Goal: Task Accomplishment & Management: Use online tool/utility

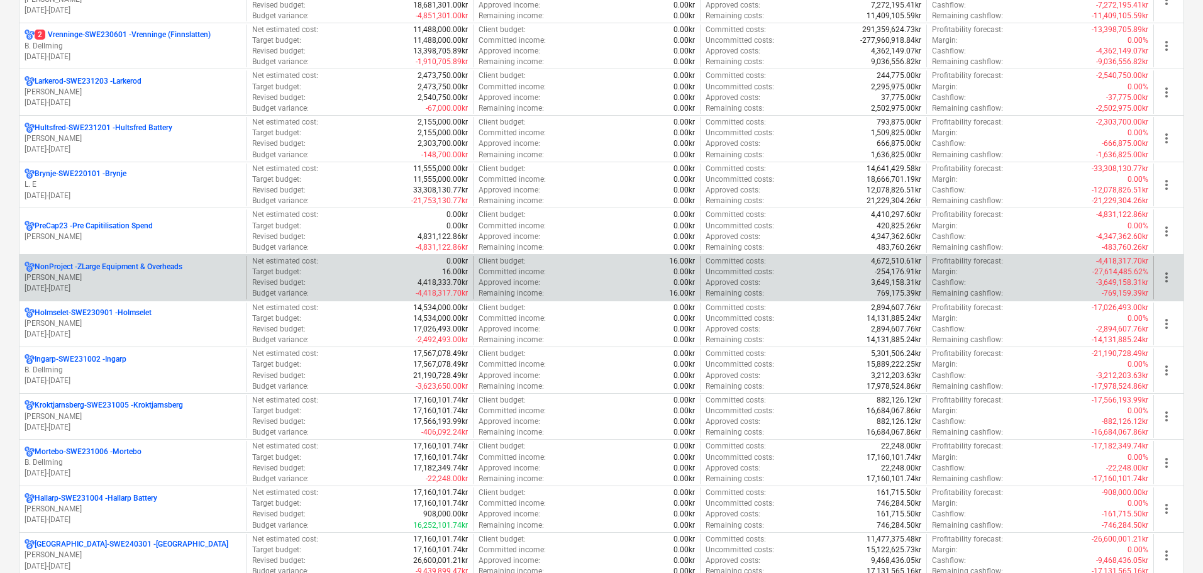
scroll to position [629, 0]
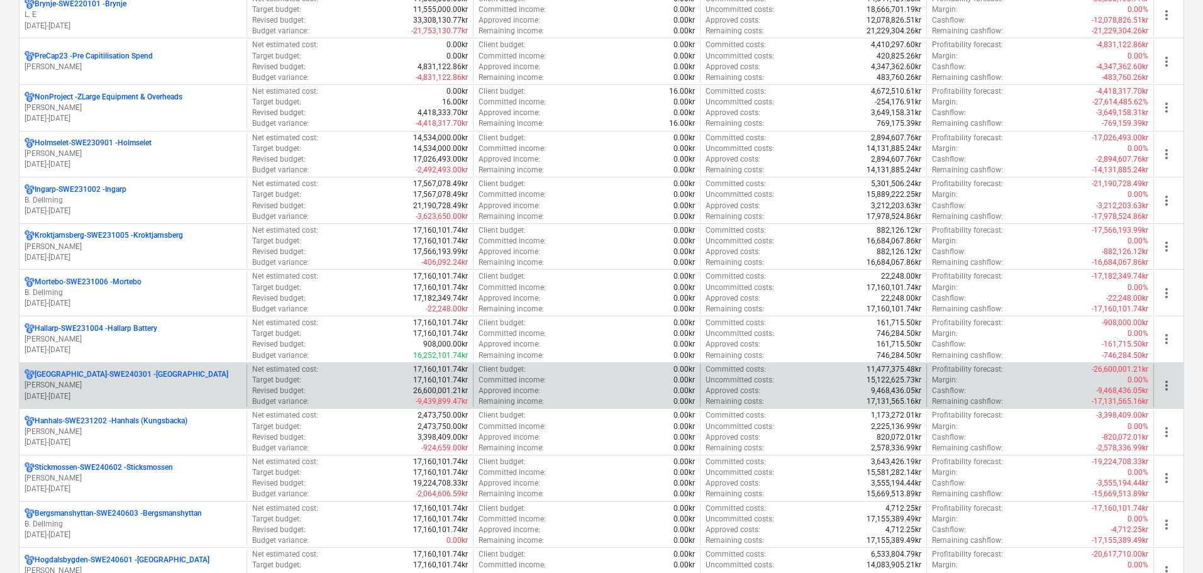
click at [80, 380] on p "[PERSON_NAME]" at bounding box center [133, 385] width 217 height 11
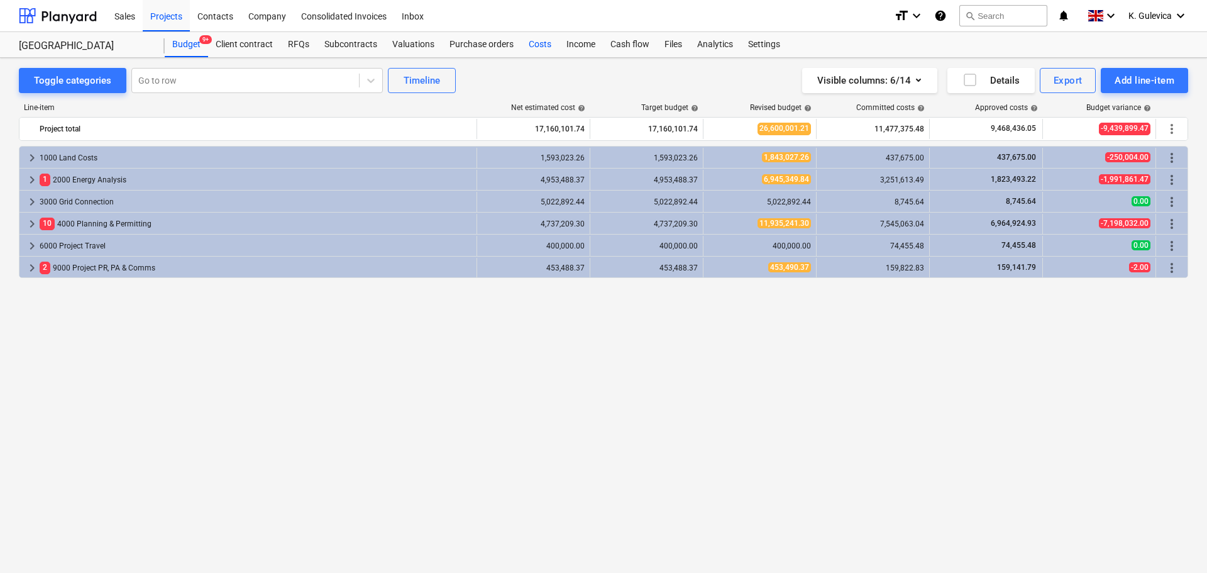
drag, startPoint x: 526, startPoint y: 45, endPoint x: 532, endPoint y: 48, distance: 6.5
click at [528, 45] on div "Costs" at bounding box center [540, 44] width 38 height 25
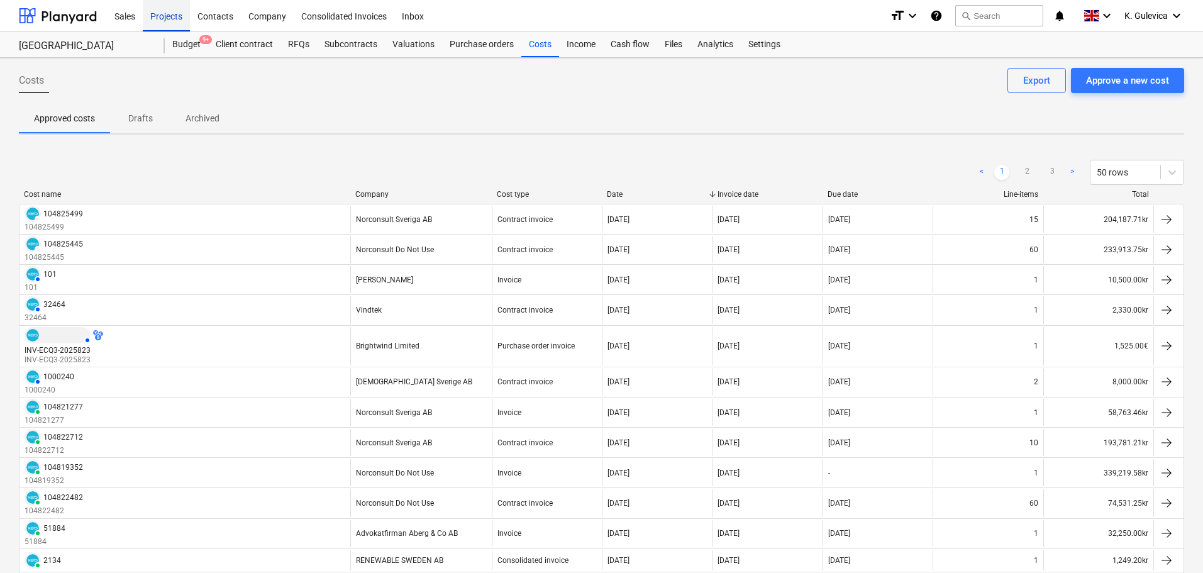
click at [166, 19] on div "Projects" at bounding box center [166, 15] width 47 height 32
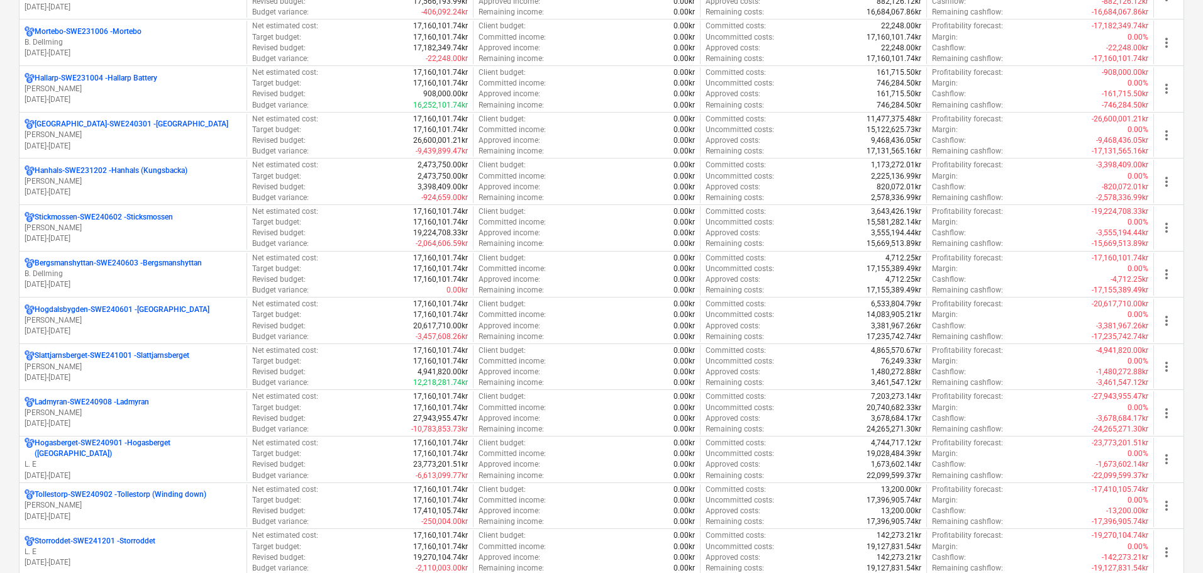
scroll to position [880, 0]
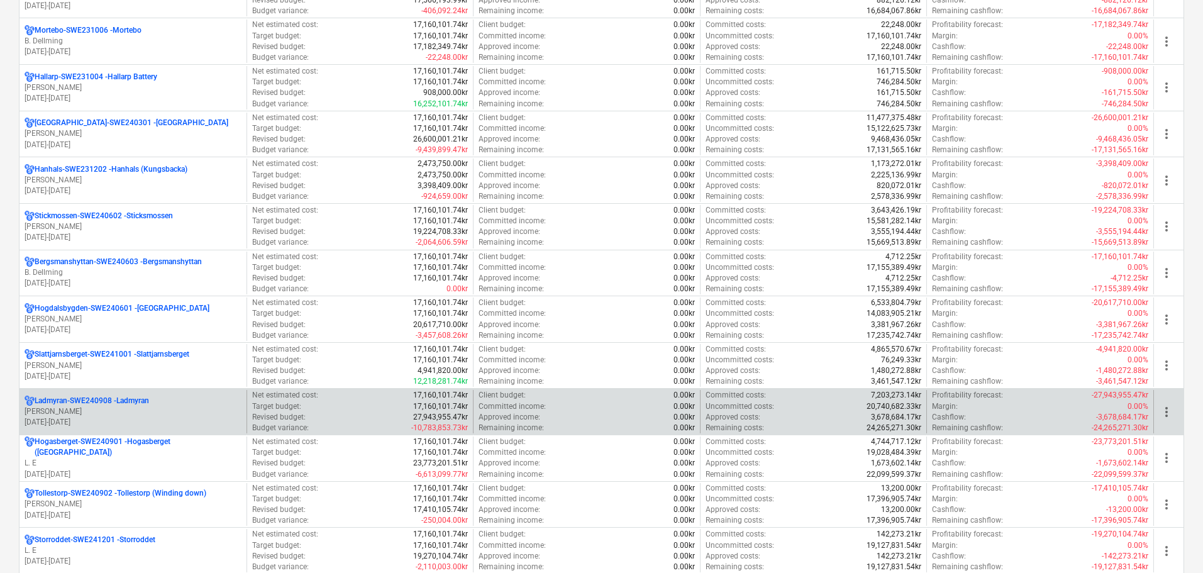
click at [137, 405] on p "Ladmyran-SWE240908 - [GEOGRAPHIC_DATA]" at bounding box center [92, 401] width 114 height 11
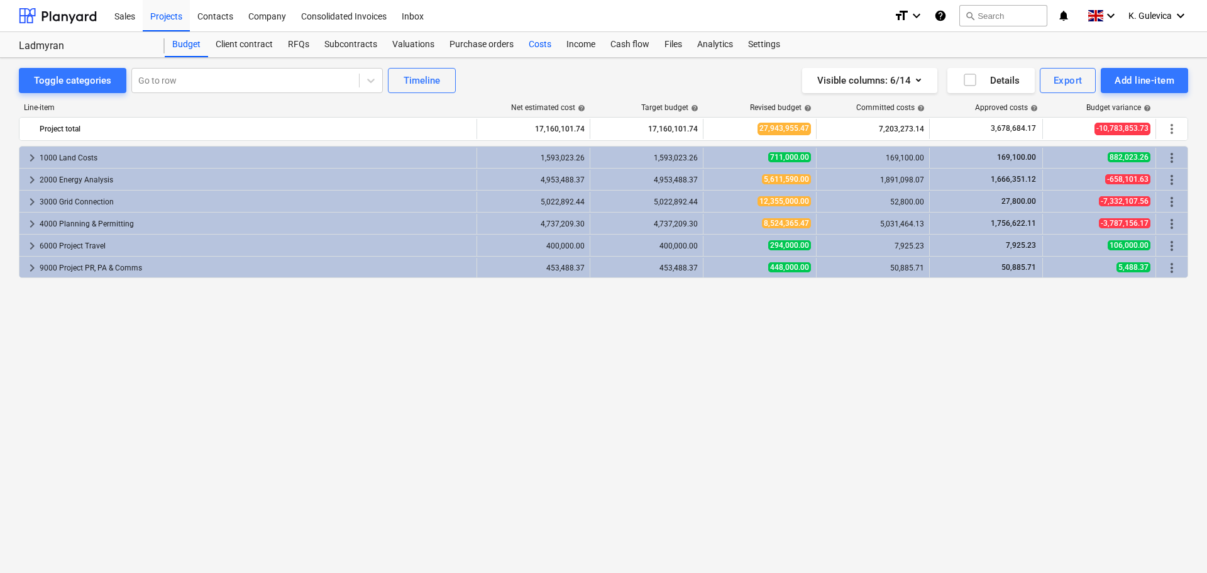
click at [535, 47] on div "Costs" at bounding box center [540, 44] width 38 height 25
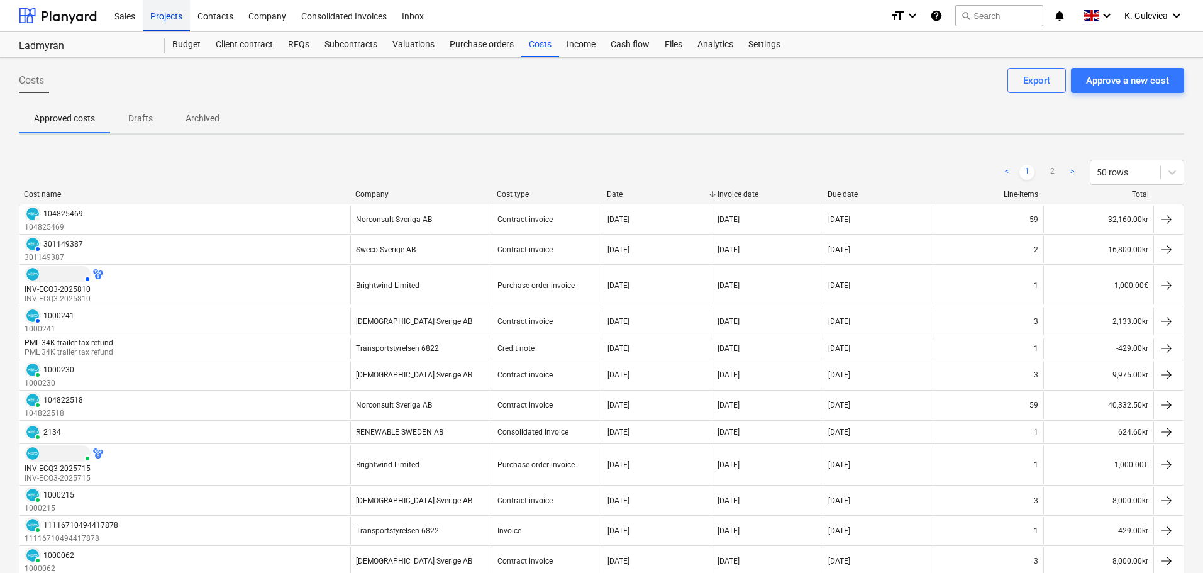
click at [164, 24] on div "Projects" at bounding box center [166, 15] width 47 height 32
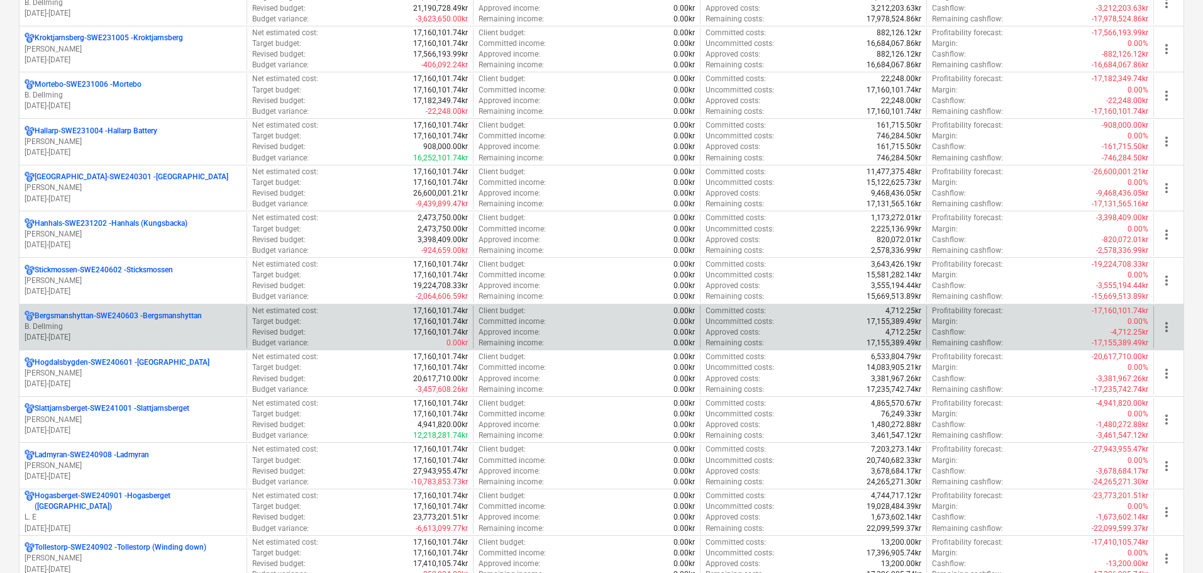
scroll to position [818, 0]
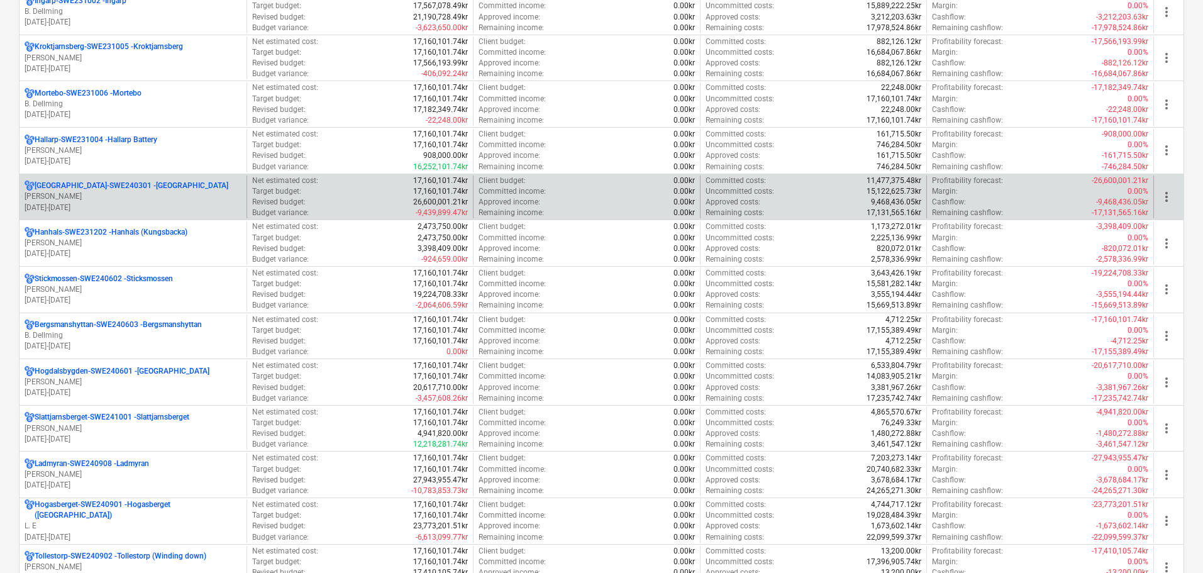
click at [152, 189] on p "[GEOGRAPHIC_DATA]-SWE240301 - [GEOGRAPHIC_DATA]" at bounding box center [132, 185] width 194 height 11
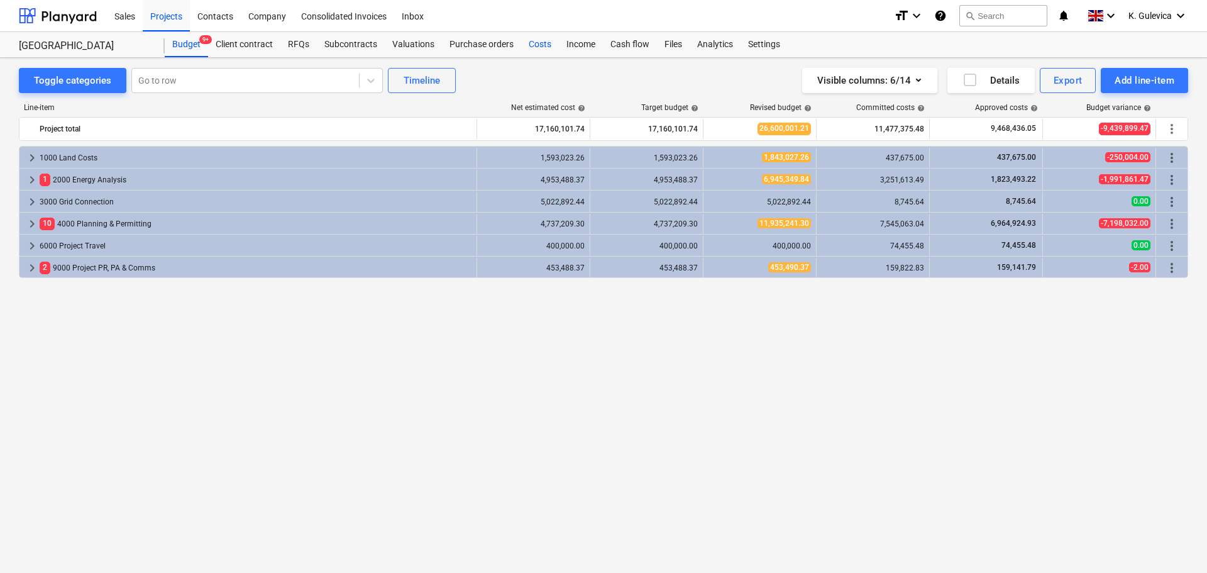
click at [538, 42] on div "Costs" at bounding box center [540, 44] width 38 height 25
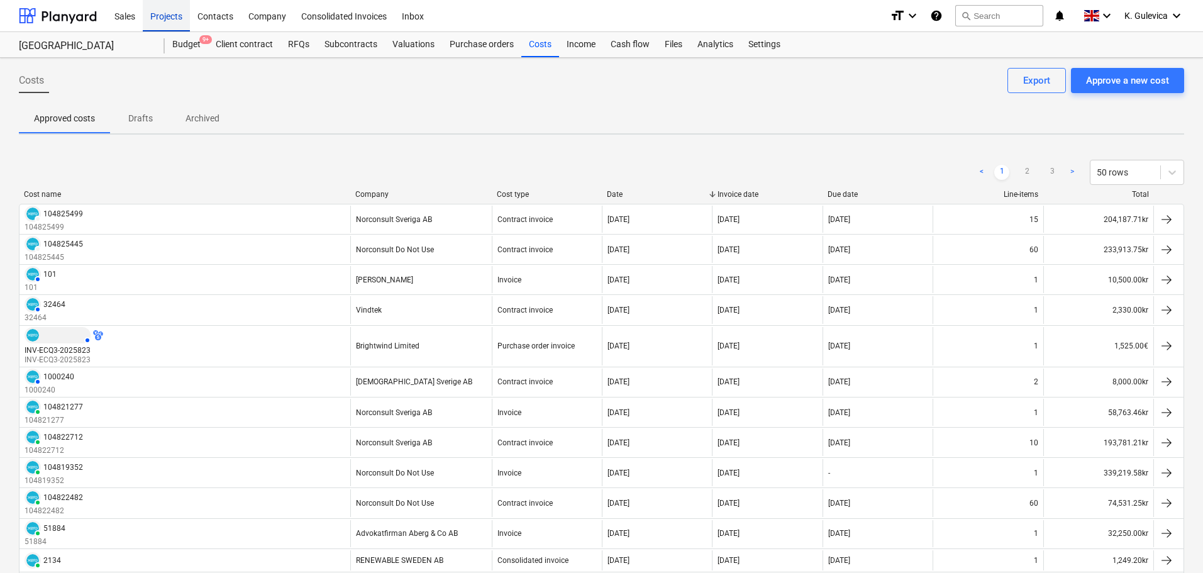
click at [159, 13] on div "Projects" at bounding box center [166, 15] width 47 height 32
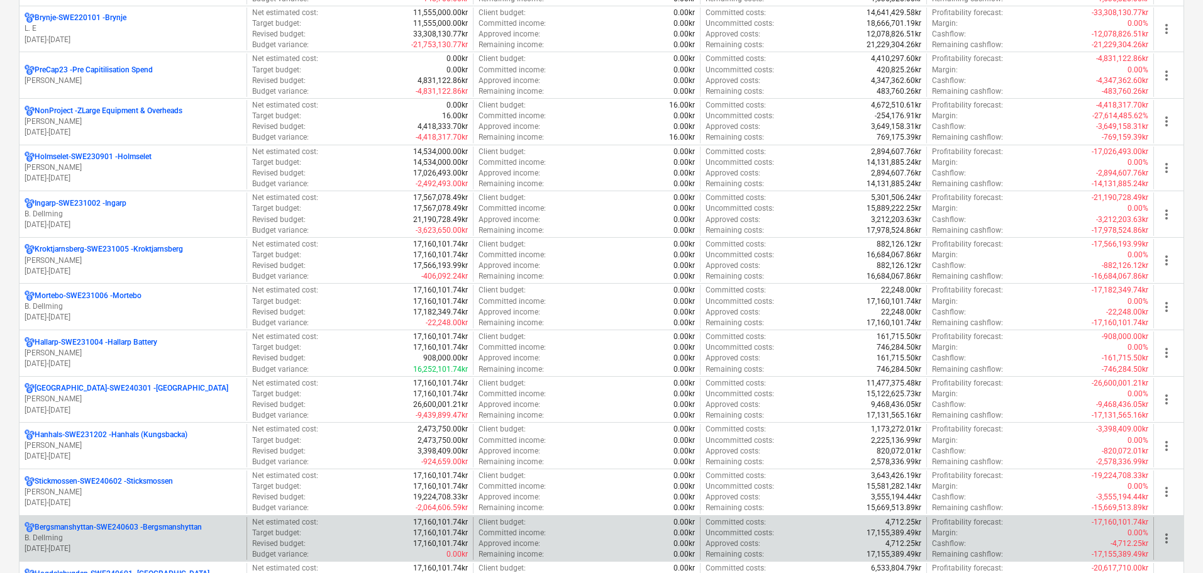
scroll to position [755, 0]
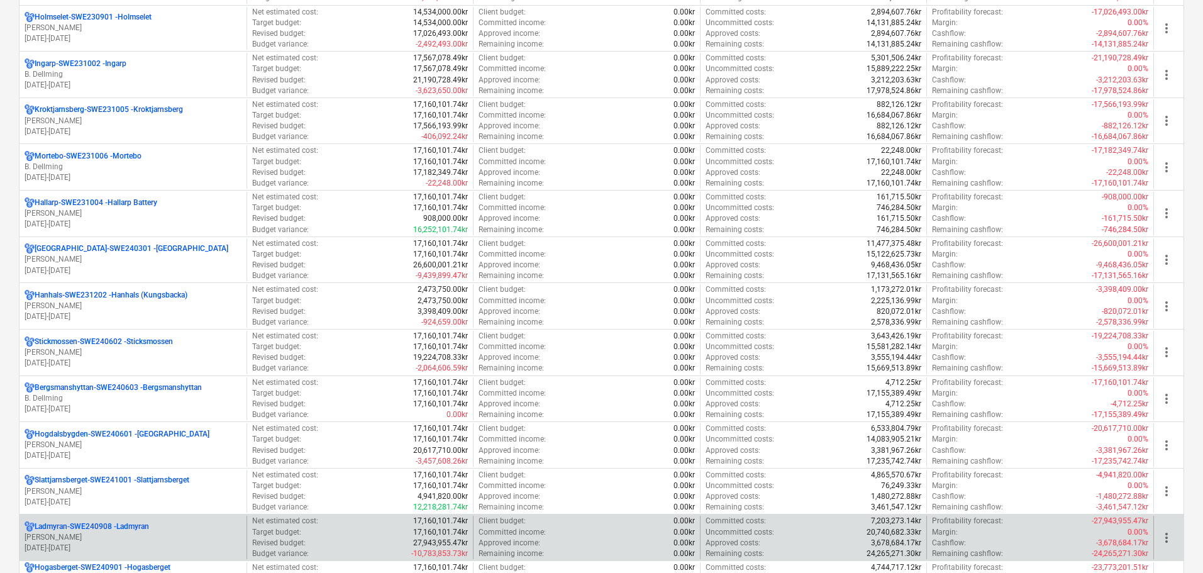
click at [131, 535] on p "[PERSON_NAME]" at bounding box center [133, 537] width 217 height 11
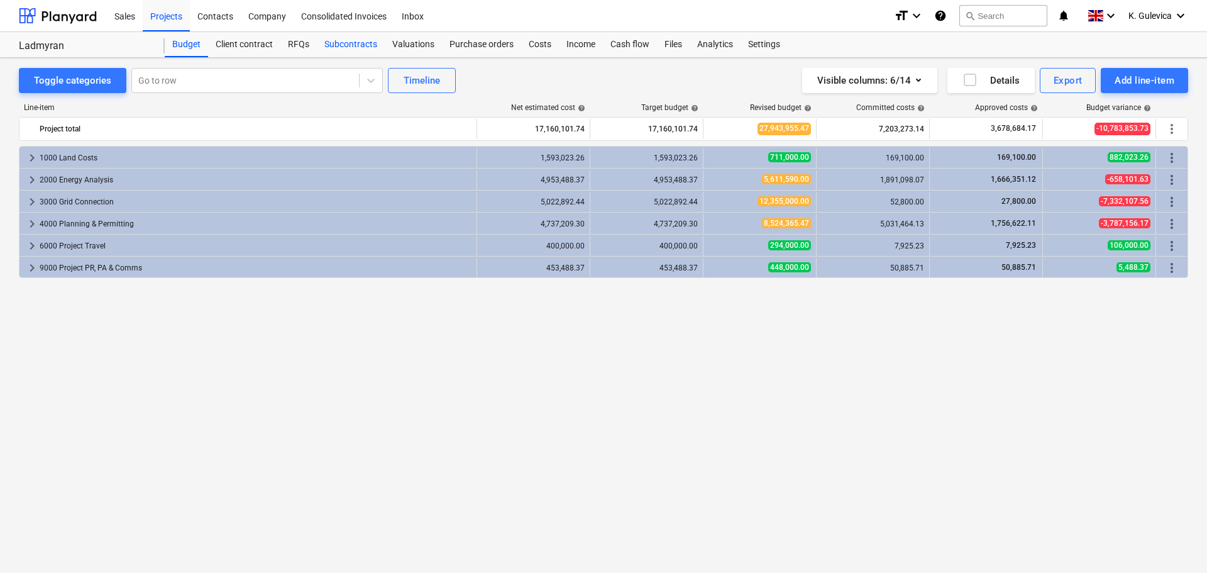
click at [350, 45] on div "Subcontracts" at bounding box center [351, 44] width 68 height 25
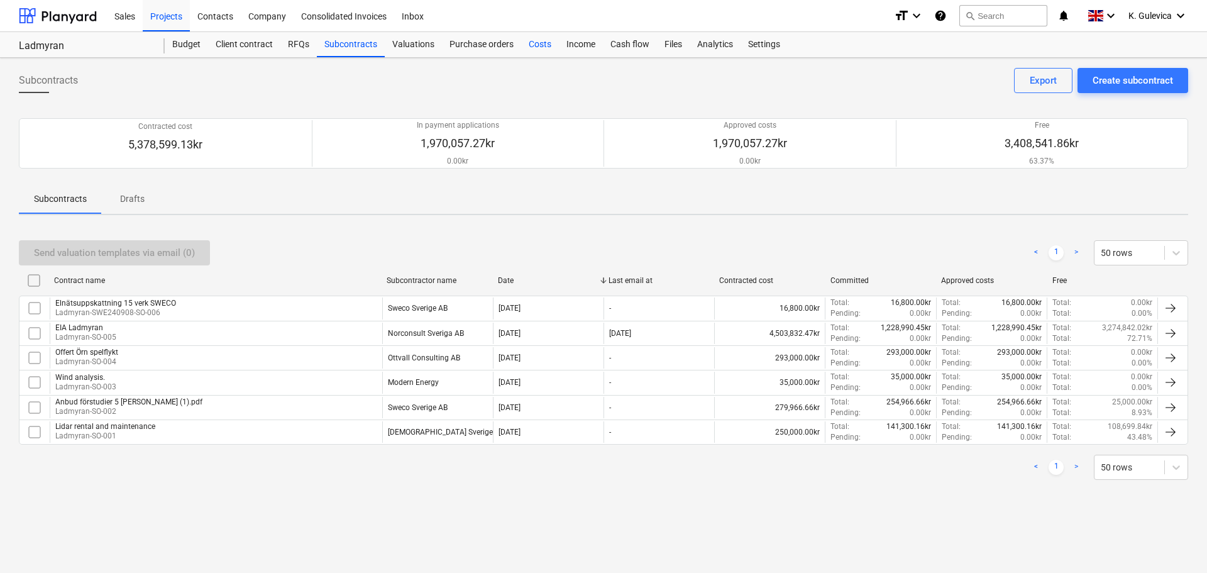
click at [534, 40] on div "Costs" at bounding box center [540, 44] width 38 height 25
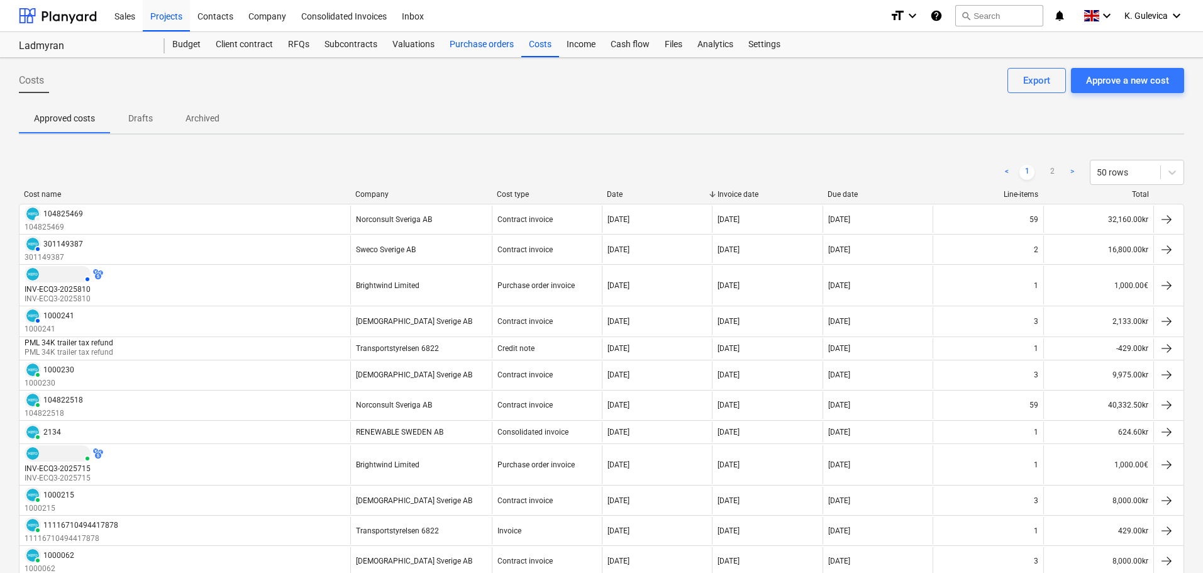
click at [465, 43] on div "Purchase orders" at bounding box center [481, 44] width 79 height 25
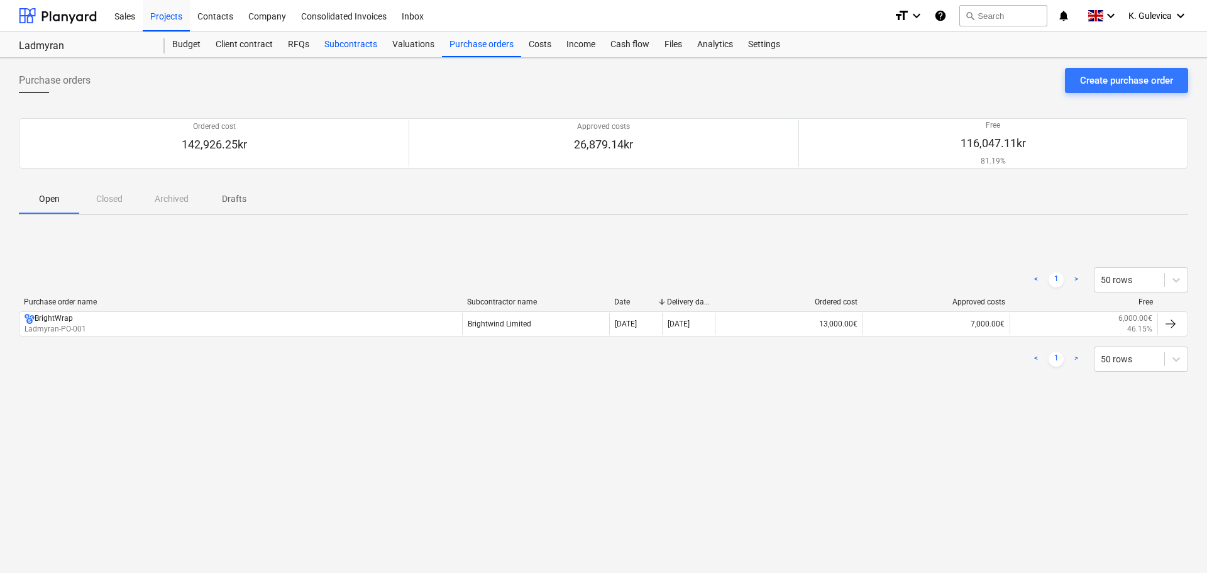
click at [348, 35] on div "Subcontracts" at bounding box center [351, 44] width 68 height 25
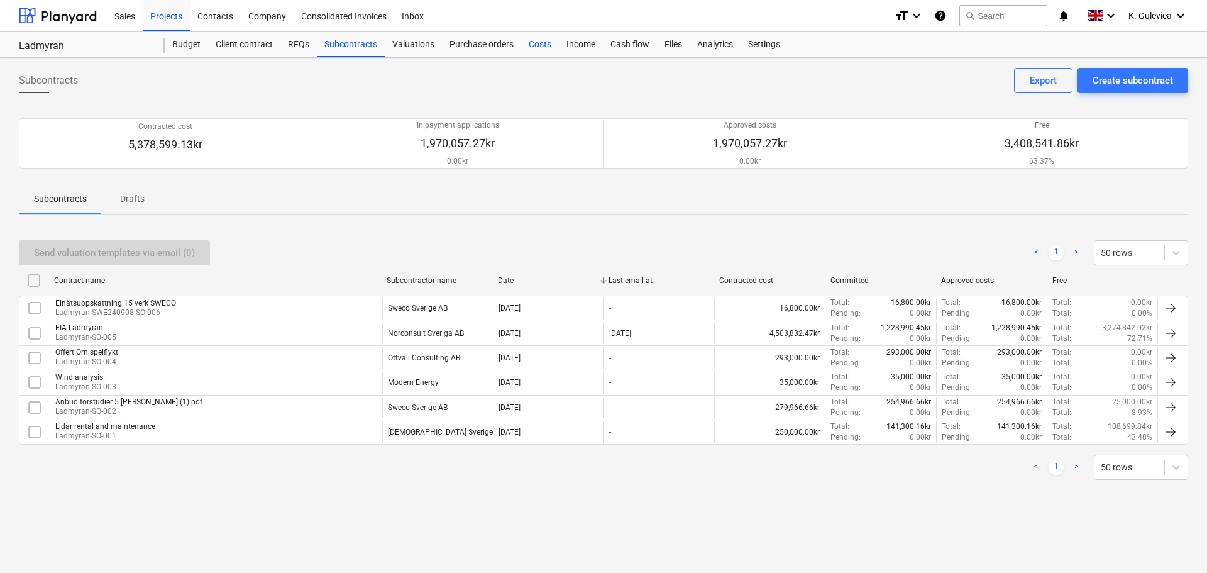
click at [541, 44] on div "Costs" at bounding box center [540, 44] width 38 height 25
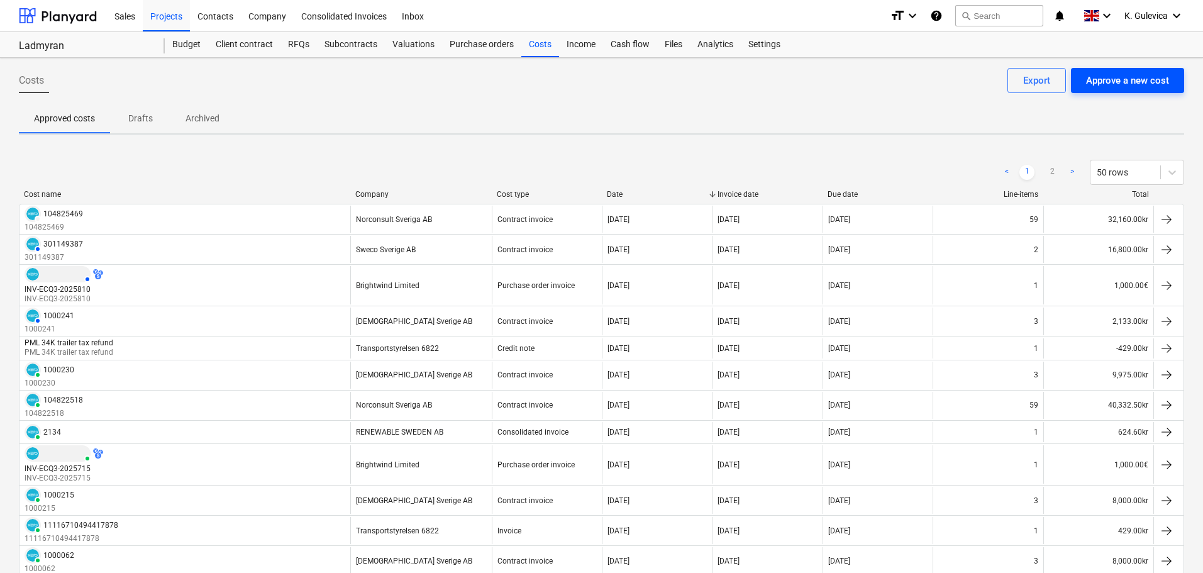
click at [1110, 85] on div "Approve a new cost" at bounding box center [1127, 80] width 83 height 16
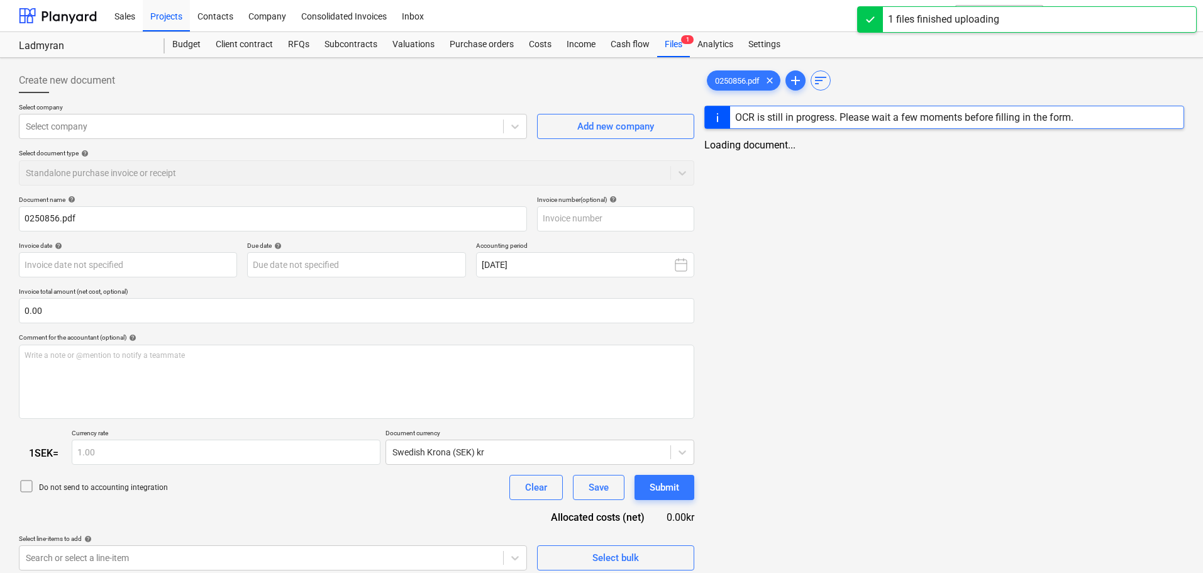
type input "0250856.pdf"
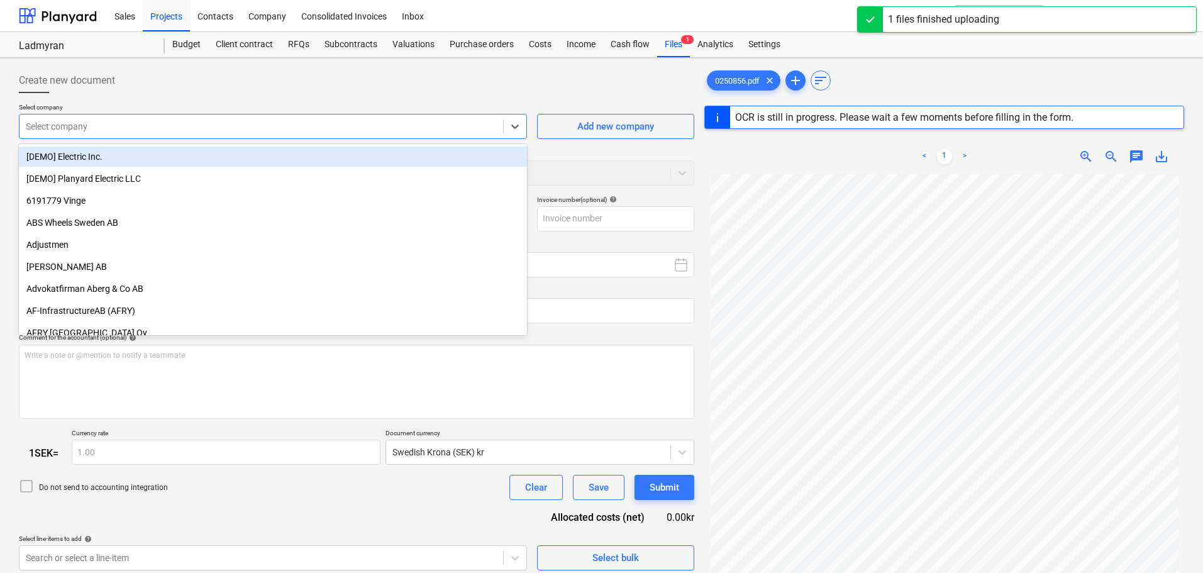
click at [279, 130] on div at bounding box center [261, 126] width 471 height 13
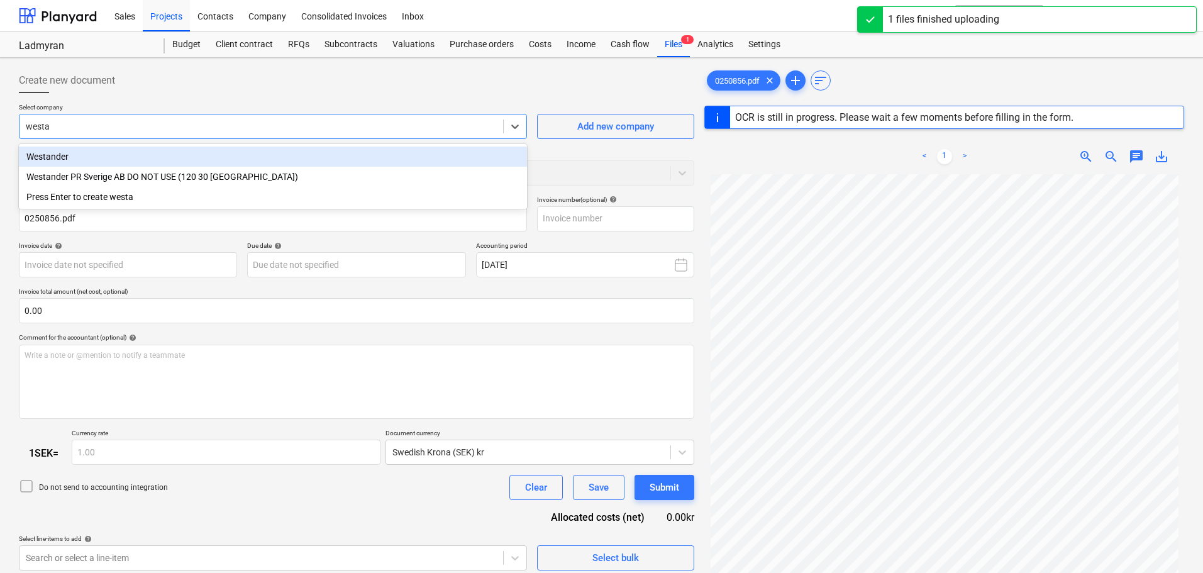
type input "westan"
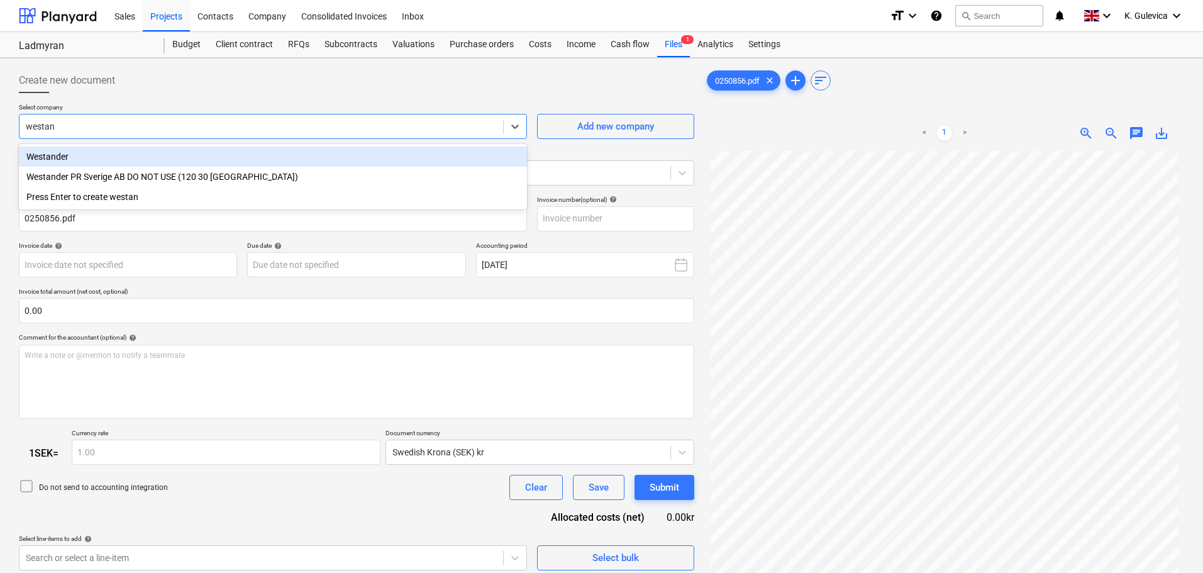
click at [102, 155] on div "Westander" at bounding box center [273, 157] width 508 height 20
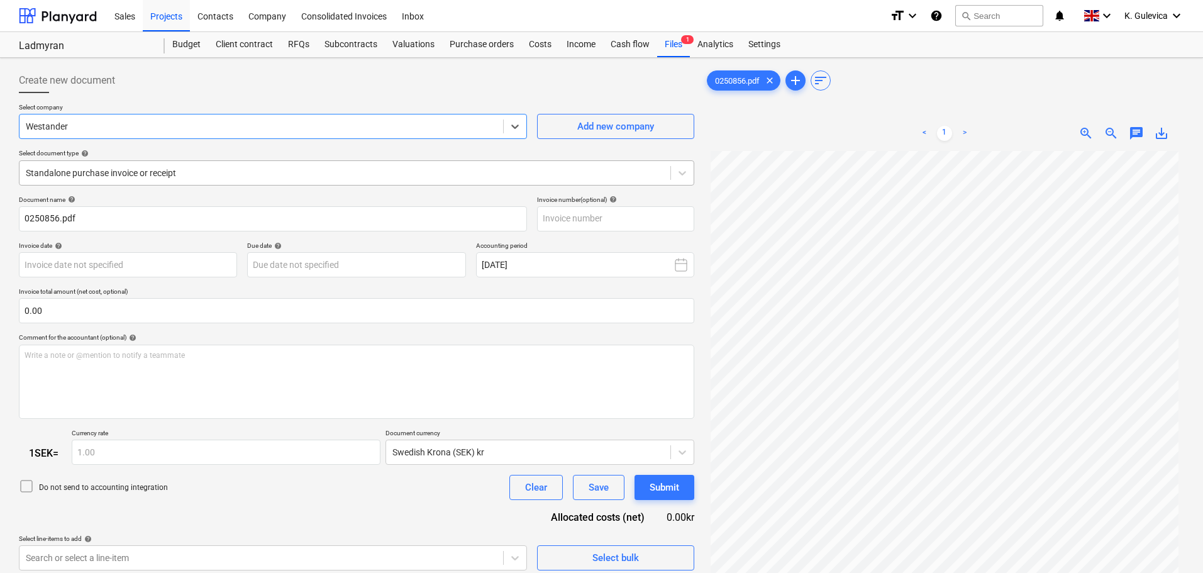
click at [243, 180] on div "Standalone purchase invoice or receipt" at bounding box center [344, 173] width 651 height 18
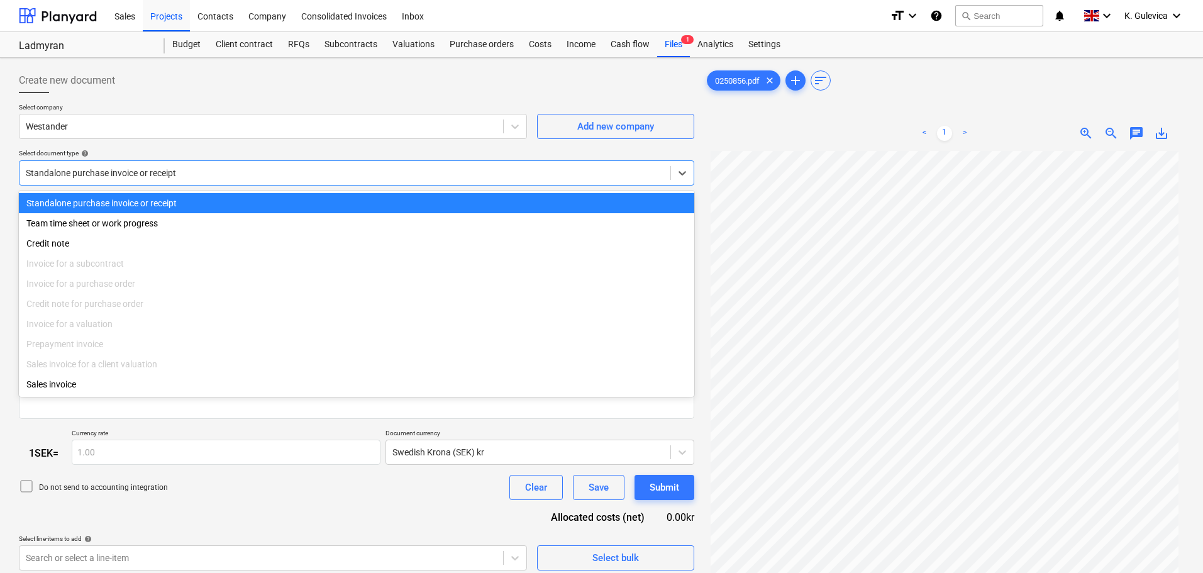
click at [243, 180] on div "Standalone purchase invoice or receipt" at bounding box center [344, 173] width 651 height 18
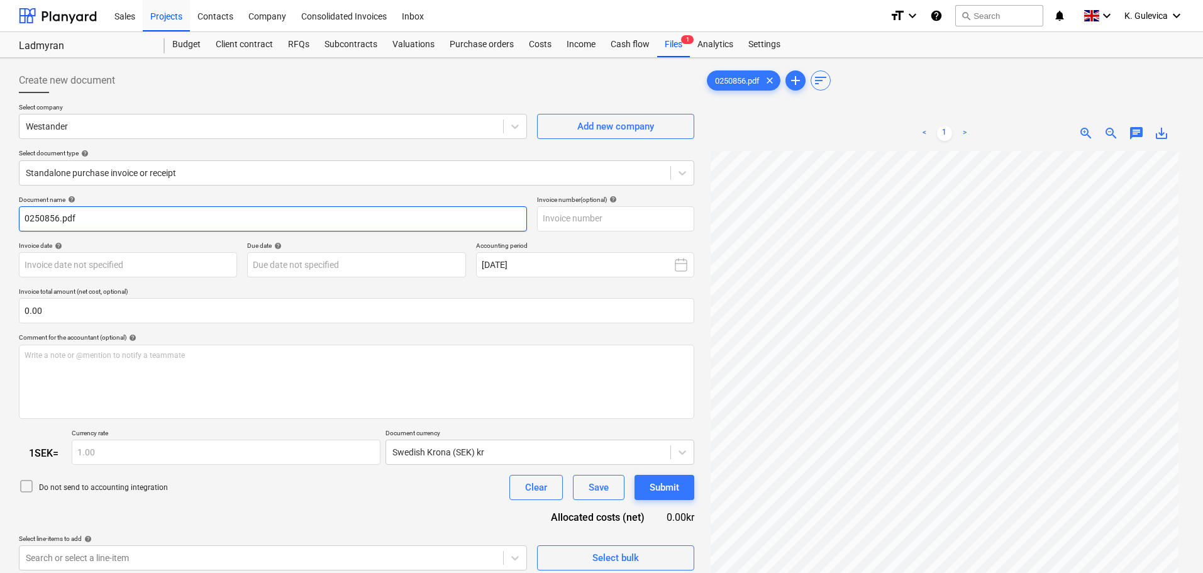
drag, startPoint x: 28, startPoint y: 218, endPoint x: -8, endPoint y: 218, distance: 35.8
click at [0, 218] on html "Sales Projects Contacts Company Consolidated Invoices Inbox format_size keyboar…" at bounding box center [601, 286] width 1203 height 573
paste input "250856"
type input "250856"
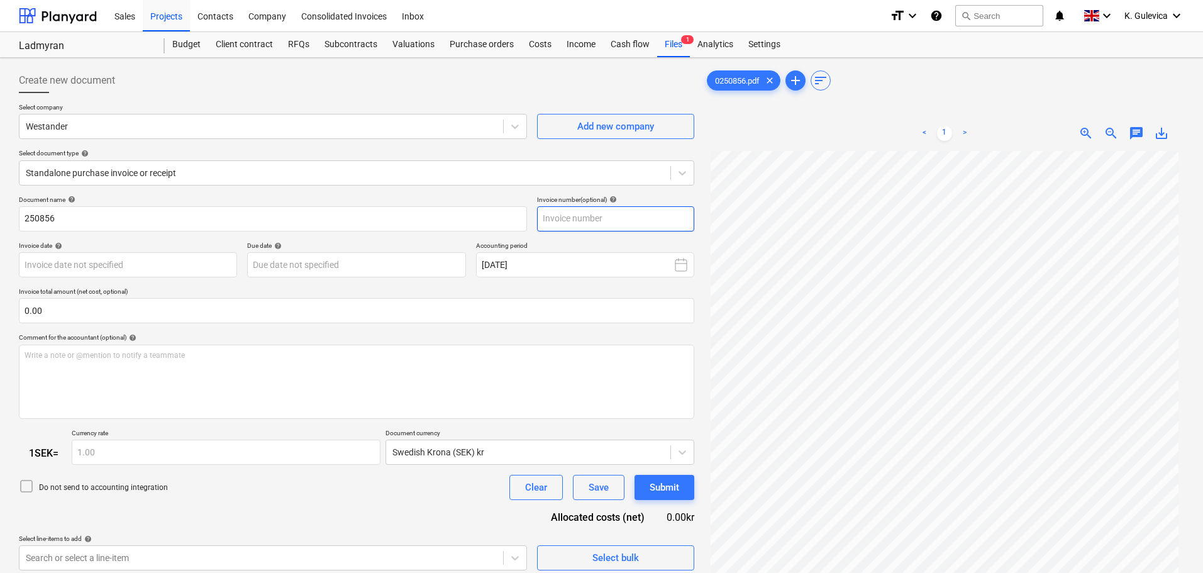
click at [635, 219] on input "text" at bounding box center [615, 218] width 157 height 25
paste input "250856"
type input "250856"
click at [62, 271] on body "Sales Projects Contacts Company Consolidated Invoices Inbox format_size keyboar…" at bounding box center [601, 286] width 1203 height 573
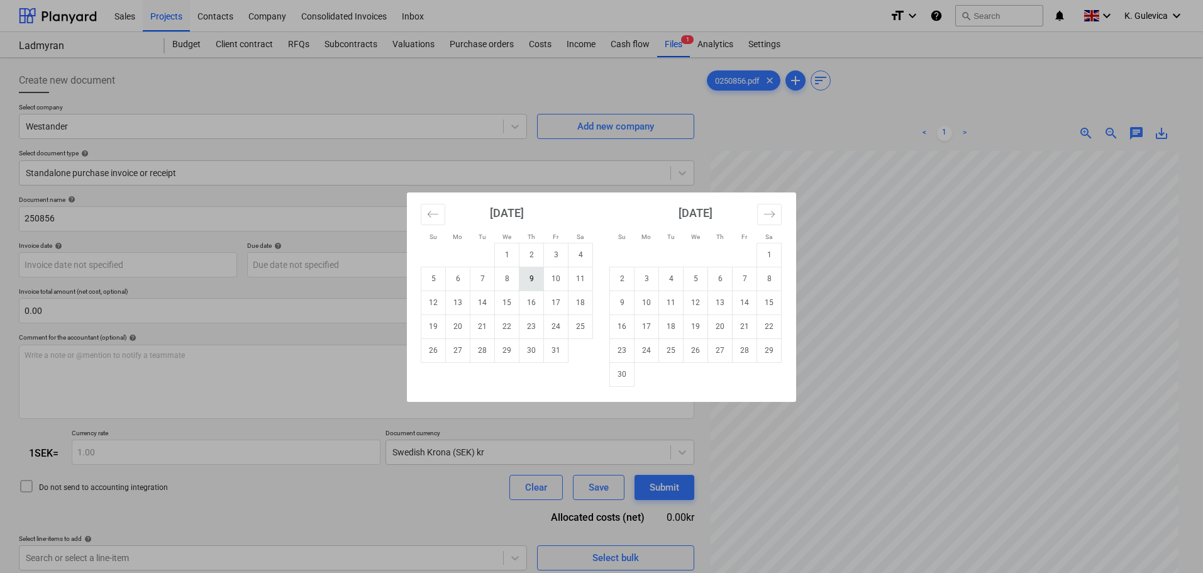
click at [530, 275] on td "9" at bounding box center [531, 279] width 25 height 24
type input "[DATE]"
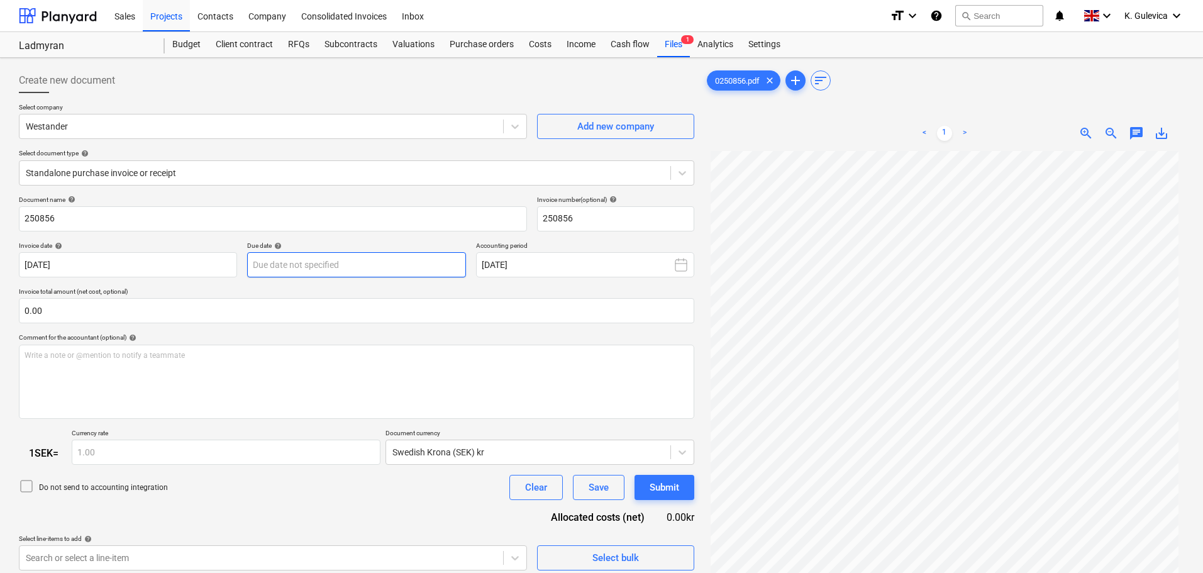
click at [316, 264] on body "Sales Projects Contacts Company Consolidated Invoices Inbox format_size keyboar…" at bounding box center [601, 286] width 1203 height 573
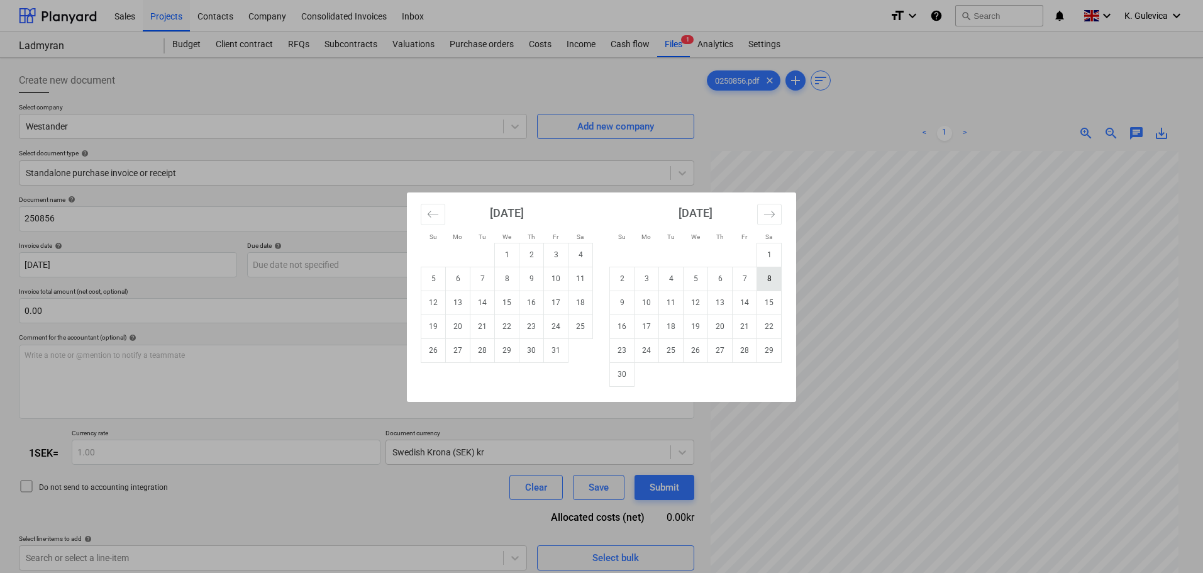
click at [775, 279] on td "8" at bounding box center [769, 279] width 25 height 24
type input "[DATE]"
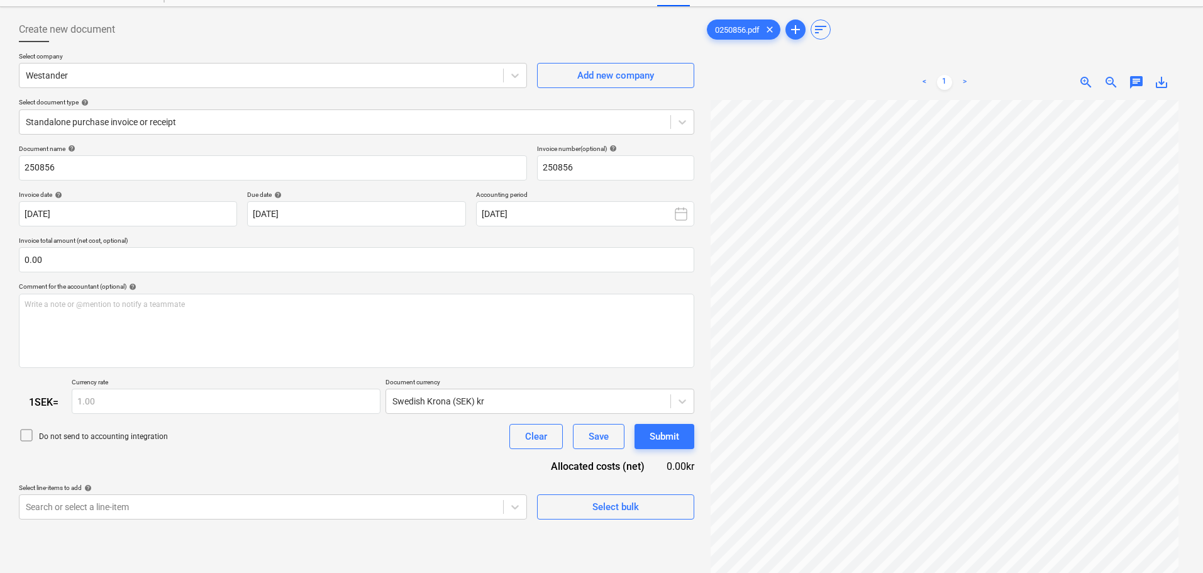
scroll to position [126, 0]
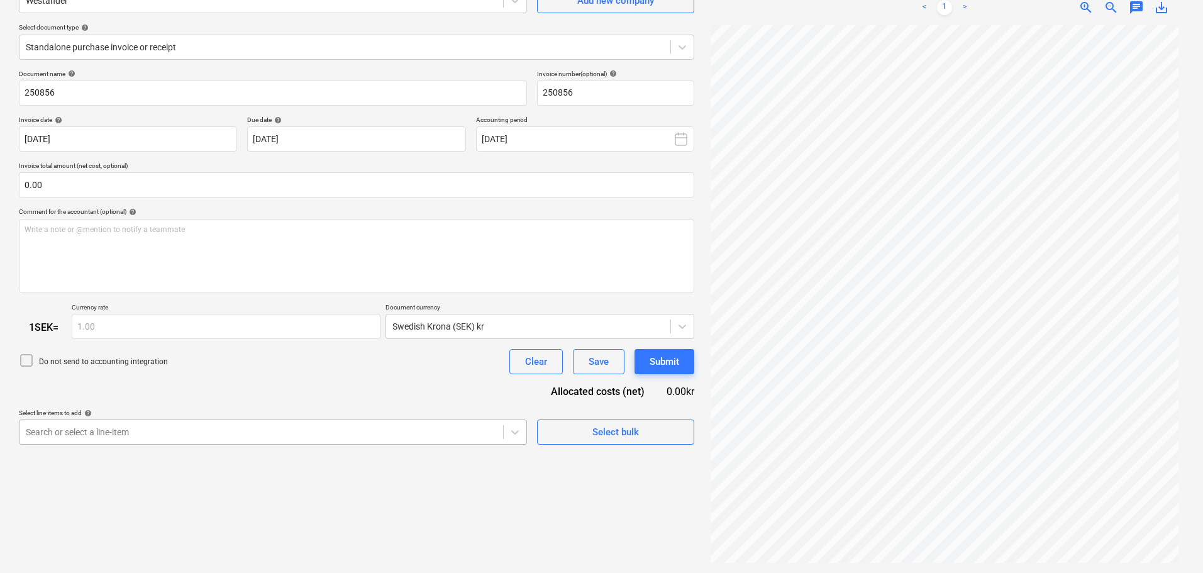
click at [343, 425] on body "Sales Projects Contacts Company Consolidated Invoices Inbox format_size keyboar…" at bounding box center [601, 160] width 1203 height 573
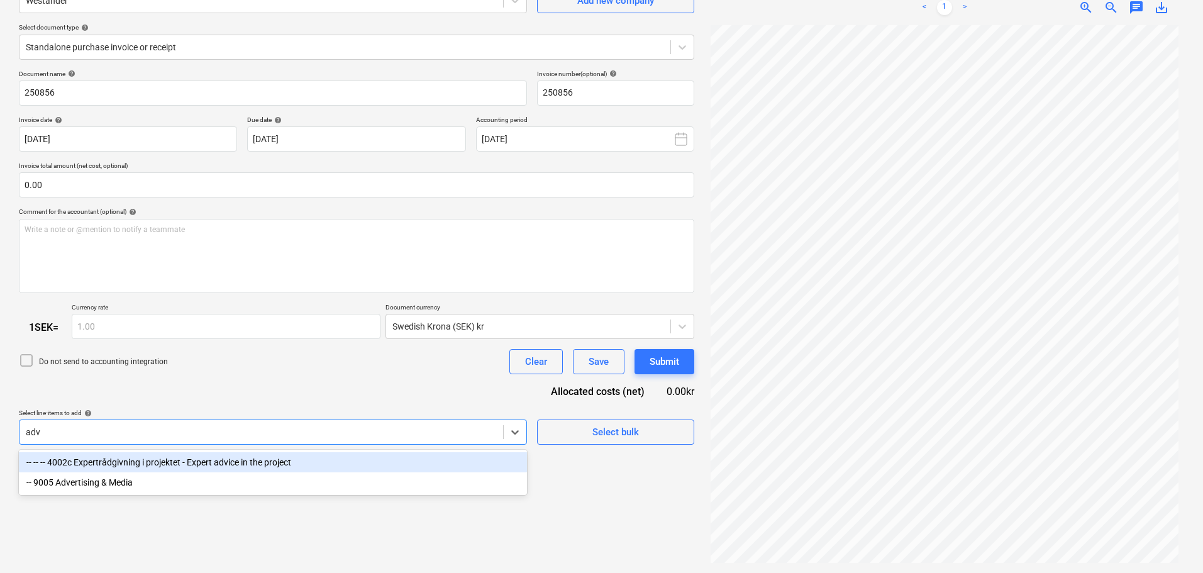
type input "adve"
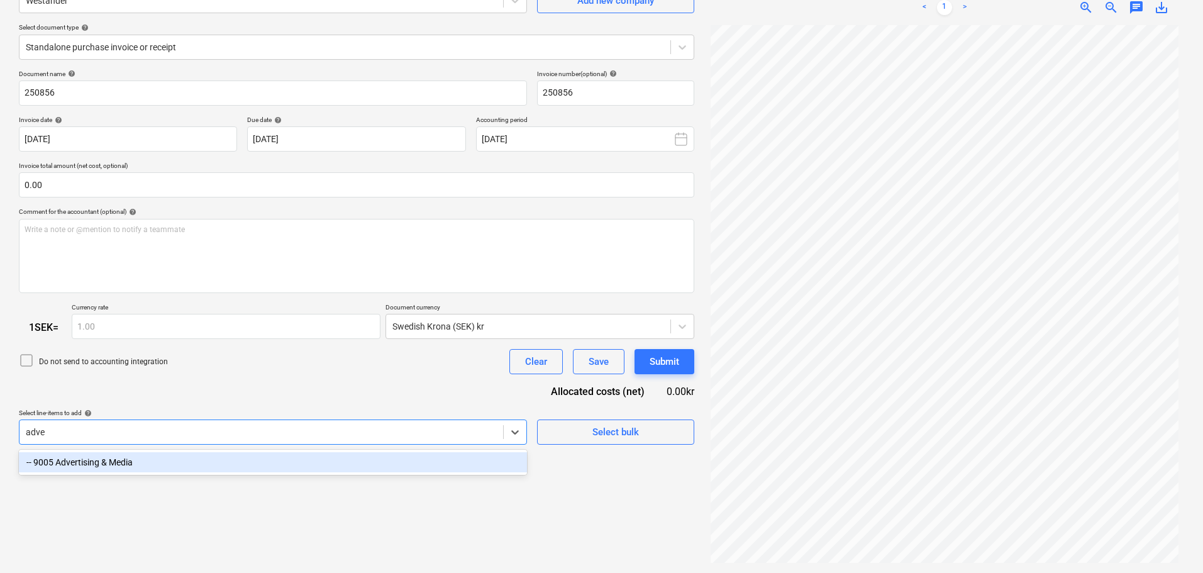
click at [272, 463] on div "-- 9005 Advertising & Media" at bounding box center [273, 462] width 508 height 20
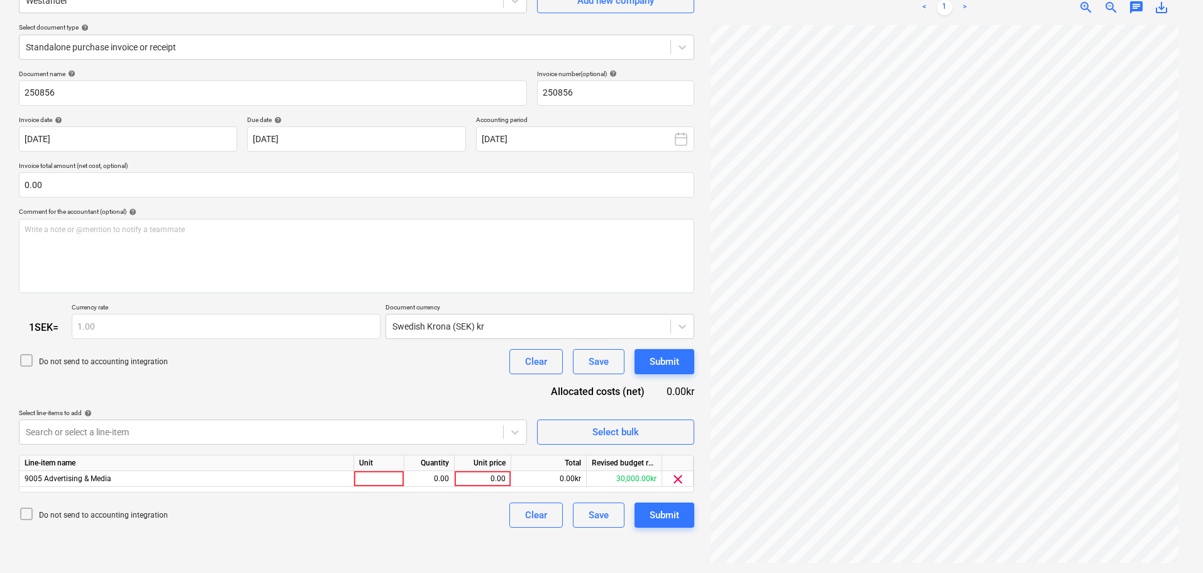
click at [300, 385] on div "Document name help 250856 Invoice number (optional) help 250856 Invoice date he…" at bounding box center [356, 299] width 675 height 458
click at [491, 478] on div "0.00" at bounding box center [483, 479] width 46 height 16
type input "81"
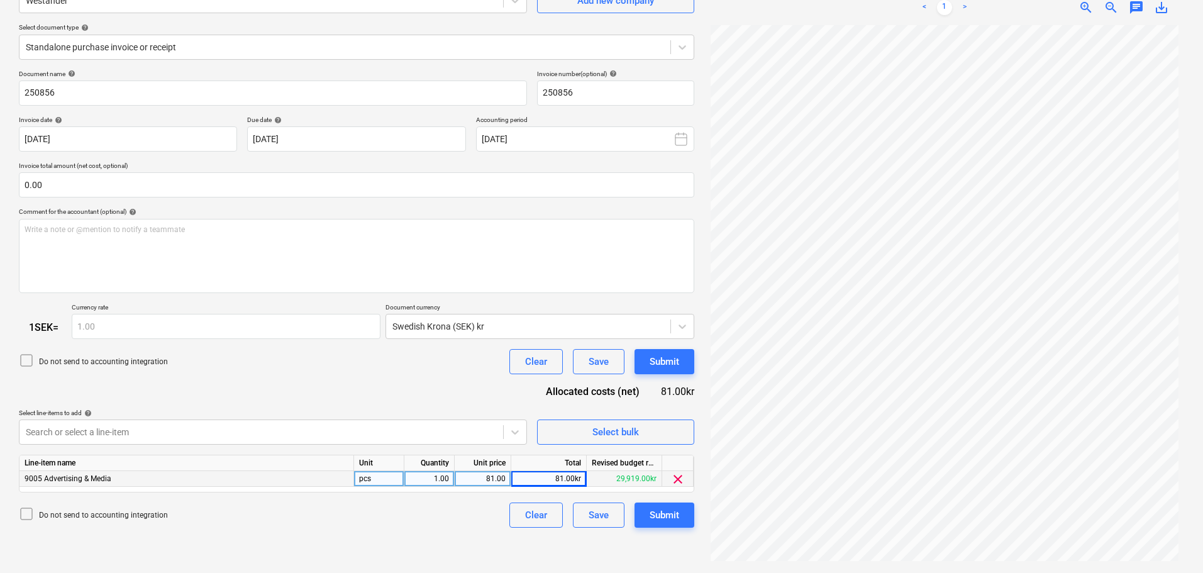
click at [467, 479] on div "81.00" at bounding box center [483, 479] width 46 height 16
type input "81000"
click at [660, 515] on div "Submit" at bounding box center [665, 515] width 30 height 16
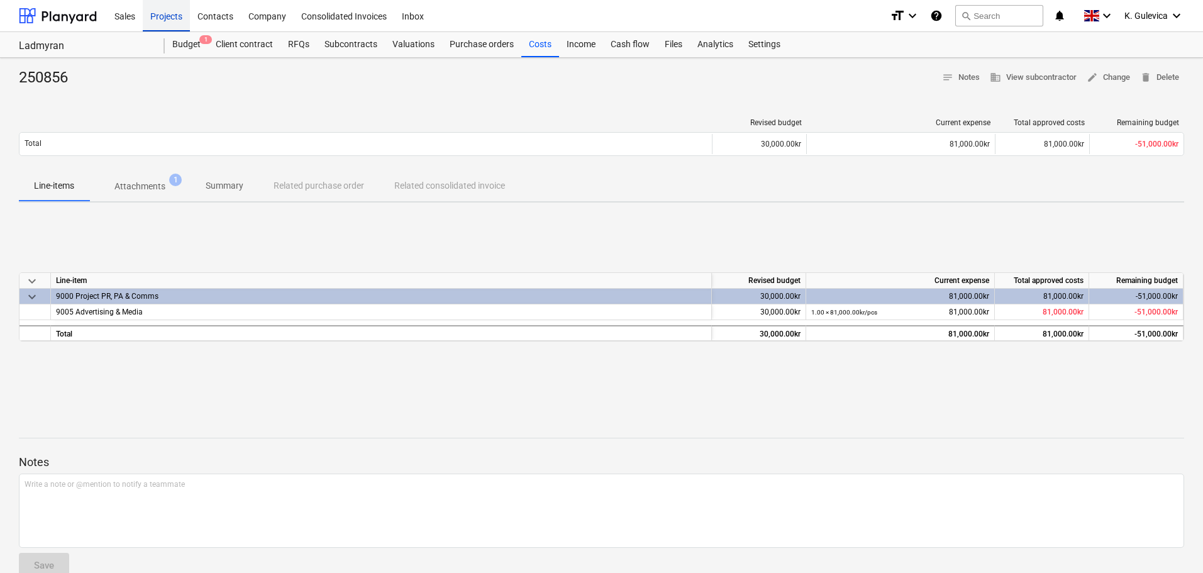
click at [164, 11] on div "Projects" at bounding box center [166, 15] width 47 height 32
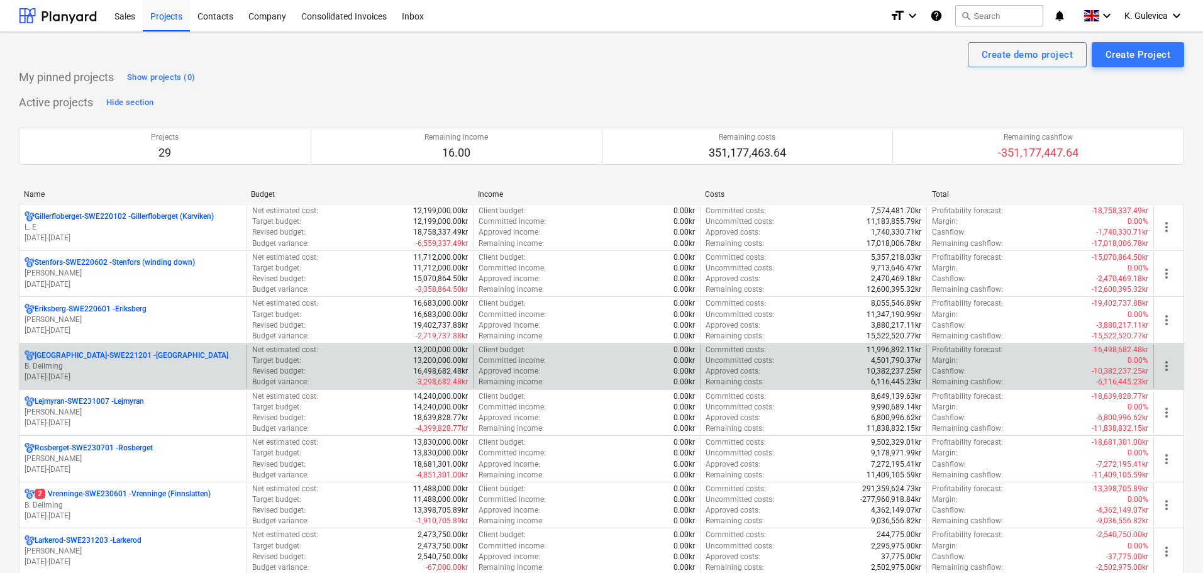
click at [143, 362] on p "B. Dellming" at bounding box center [133, 366] width 217 height 11
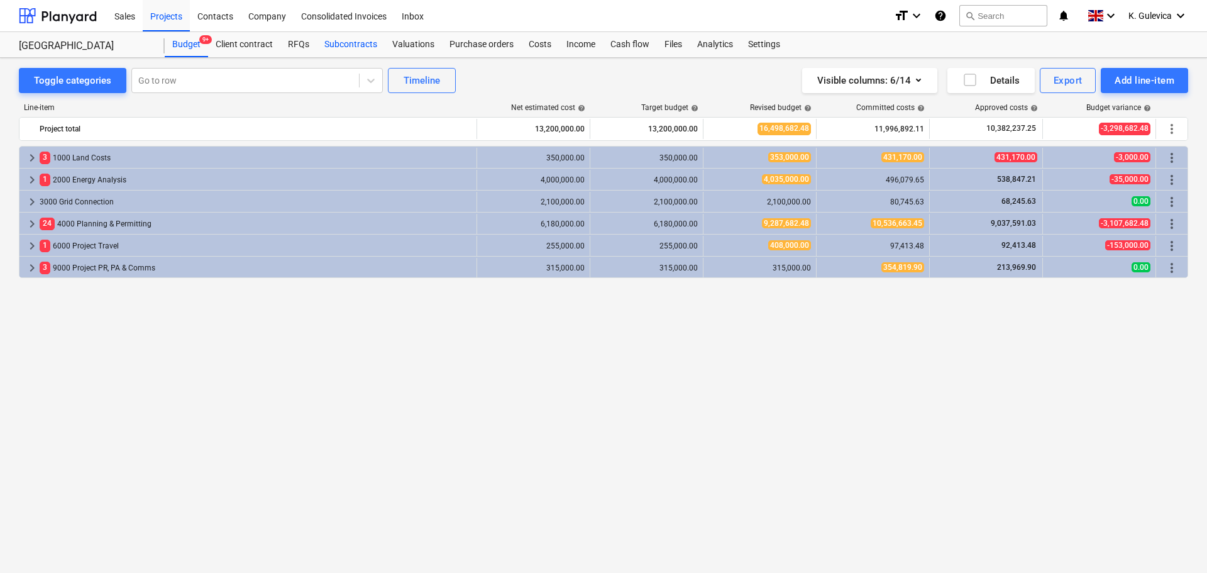
click at [355, 43] on div "Subcontracts" at bounding box center [351, 44] width 68 height 25
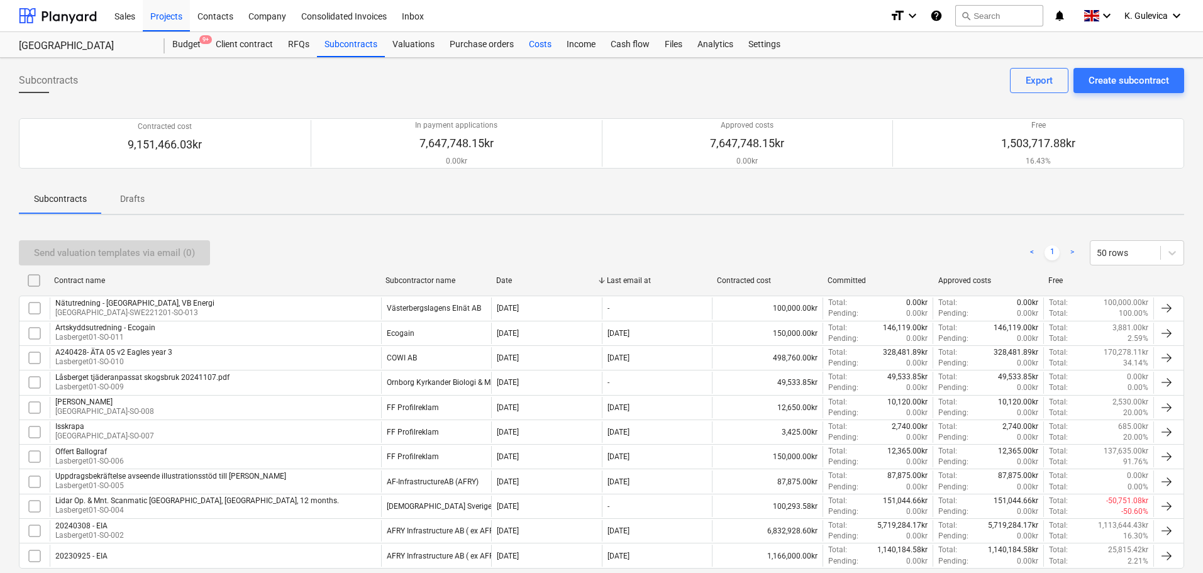
click at [539, 45] on div "Costs" at bounding box center [540, 44] width 38 height 25
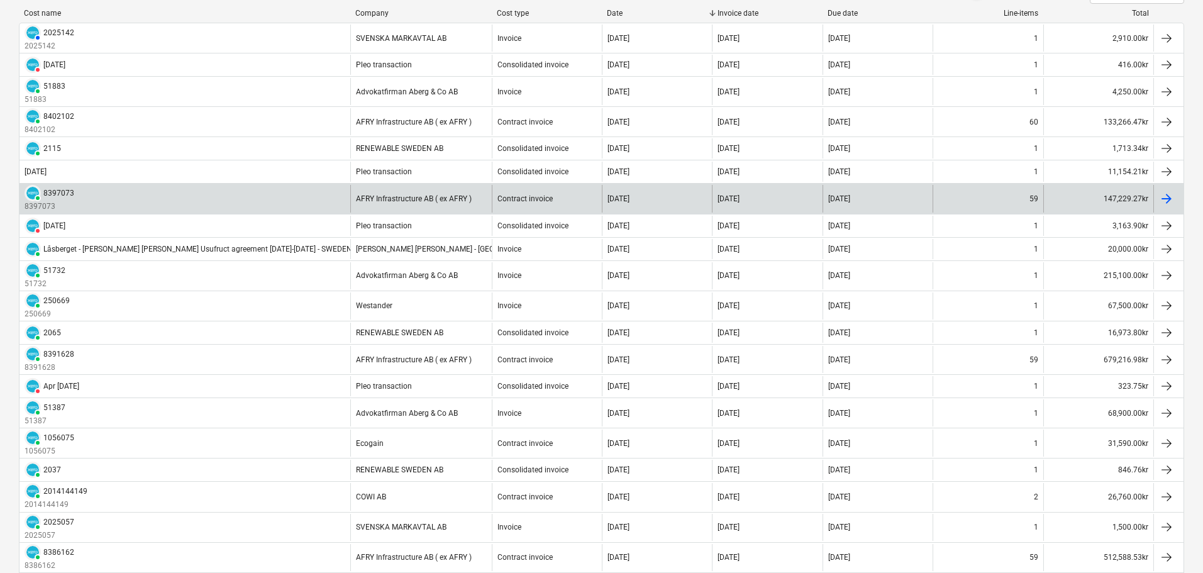
scroll to position [314, 0]
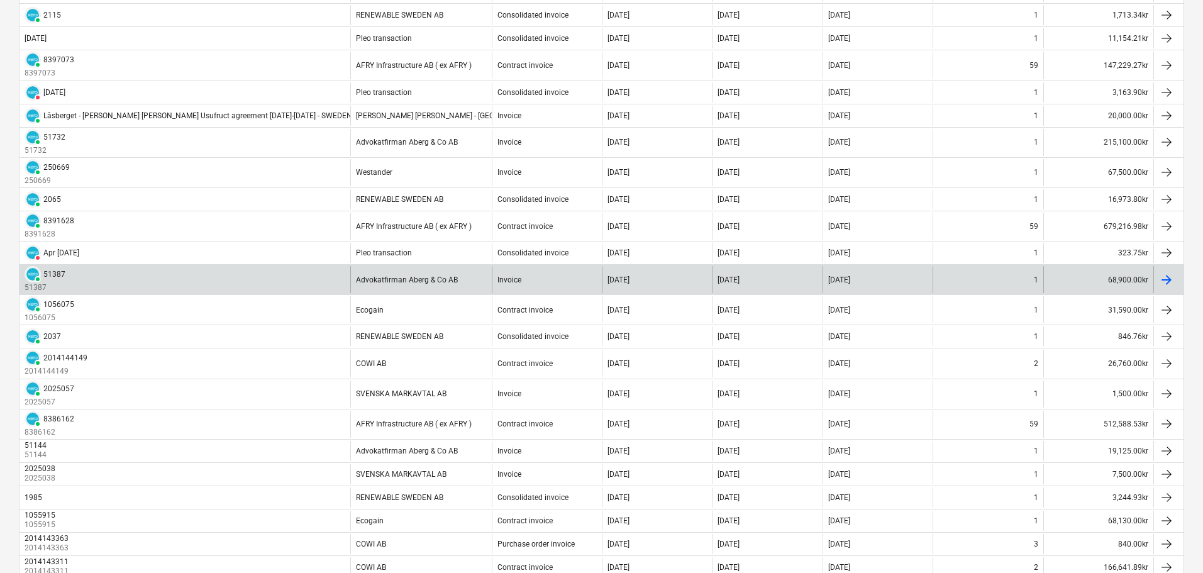
click at [416, 285] on div "Advokatfirman Aberg & Co AB" at bounding box center [420, 279] width 141 height 27
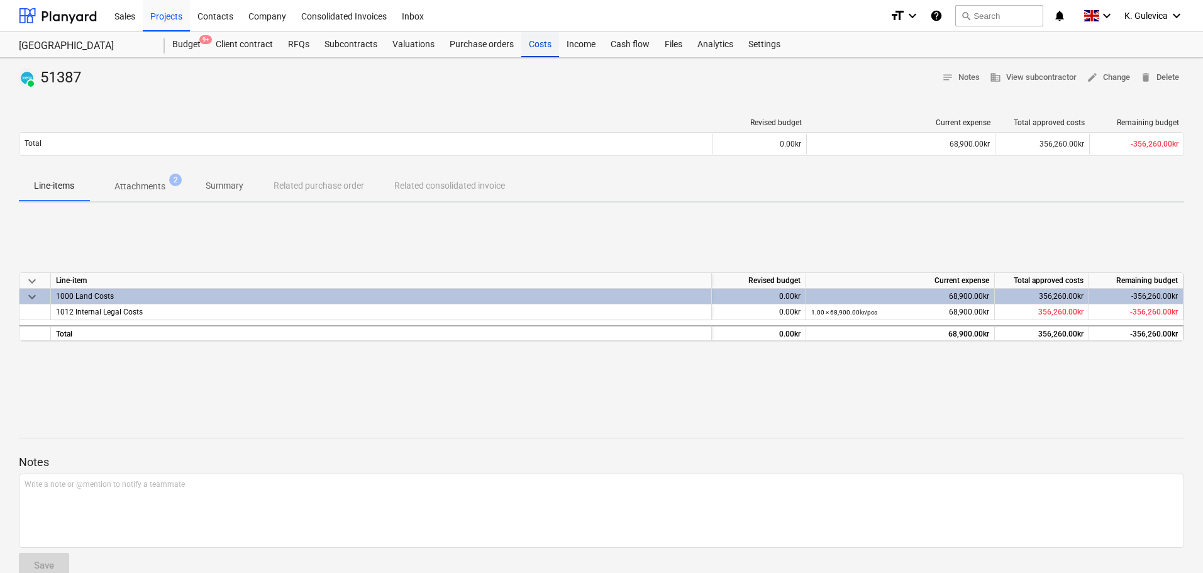
click at [534, 43] on div "Costs" at bounding box center [540, 44] width 38 height 25
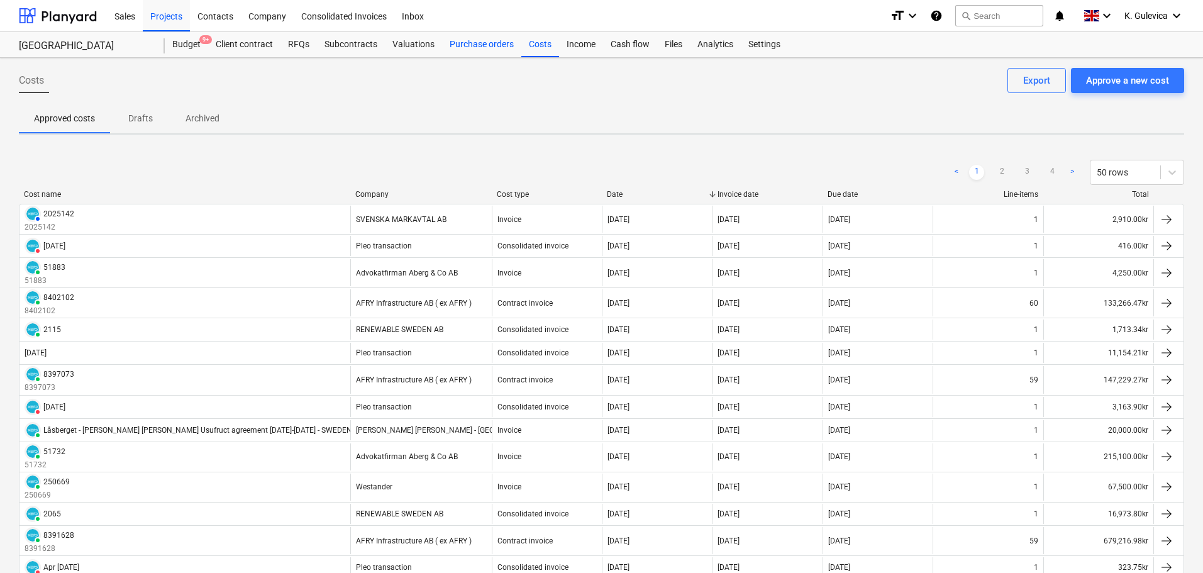
click at [466, 47] on div "Purchase orders" at bounding box center [481, 44] width 79 height 25
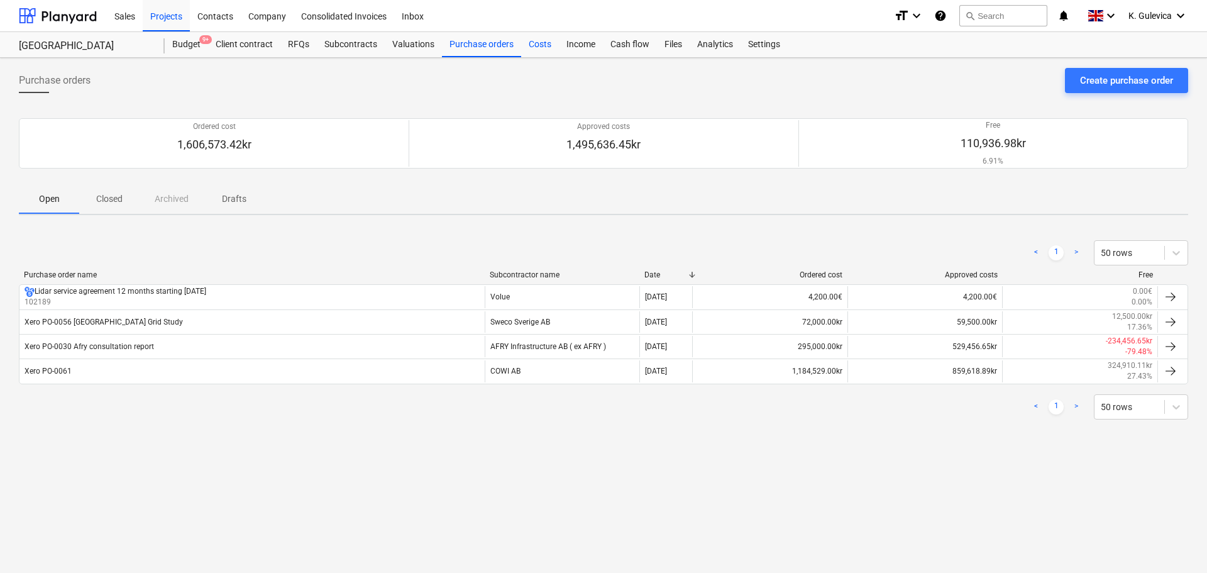
click at [531, 46] on div "Costs" at bounding box center [540, 44] width 38 height 25
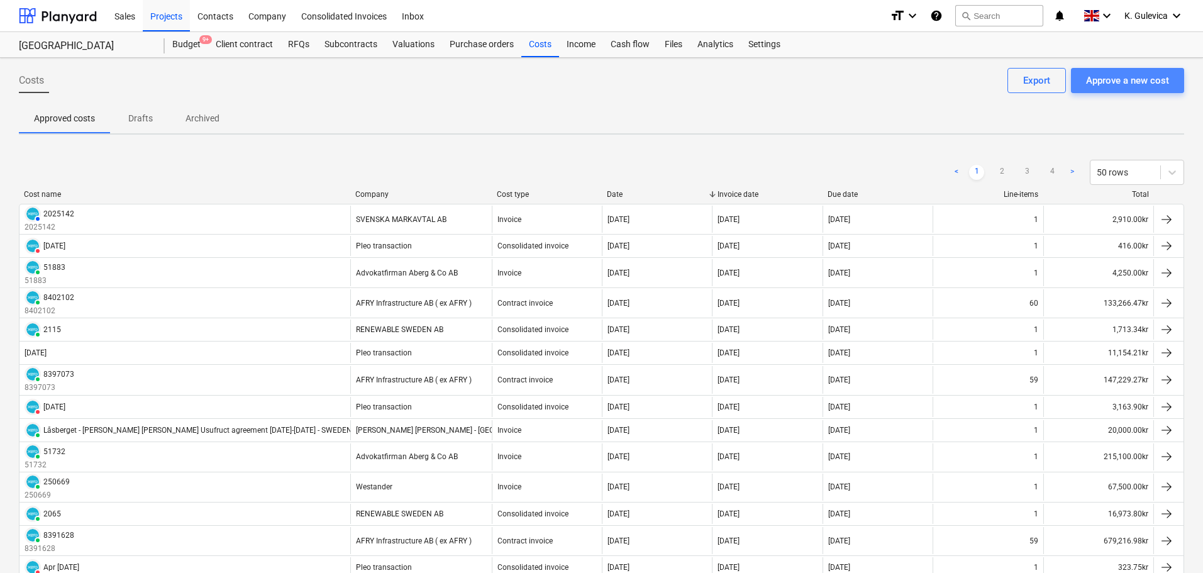
click at [1139, 70] on button "Approve a new cost" at bounding box center [1127, 80] width 113 height 25
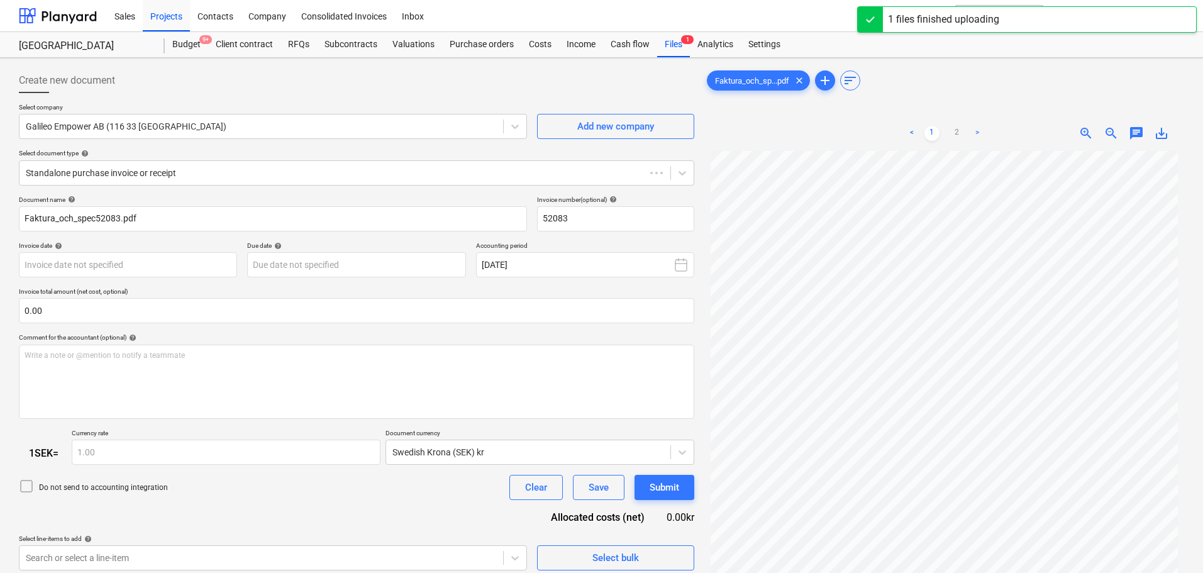
type input "52083"
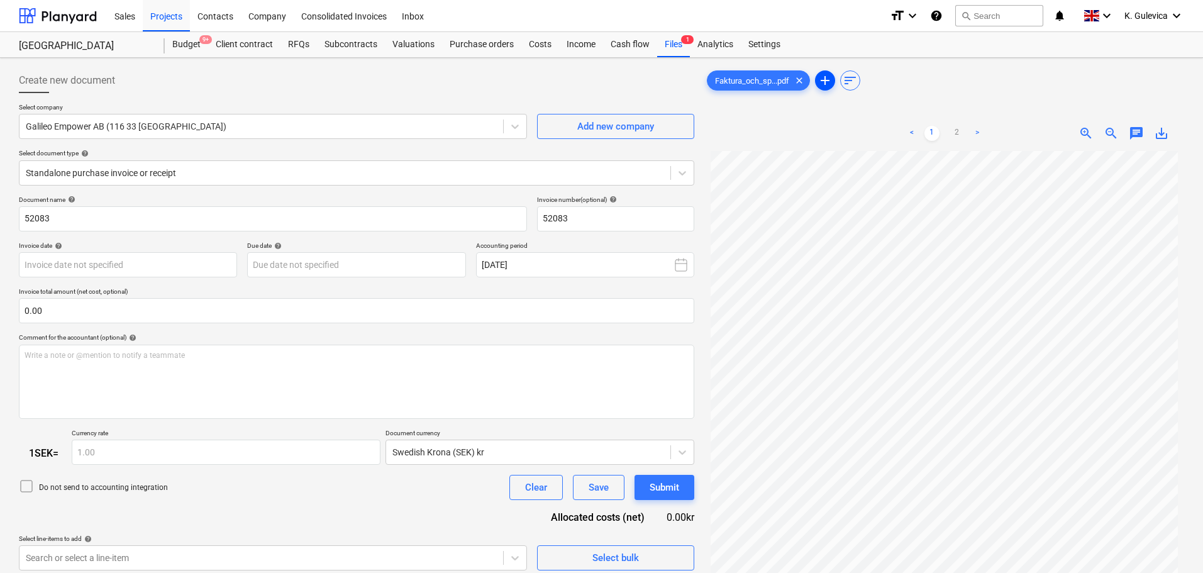
click at [826, 82] on span "add" at bounding box center [825, 80] width 15 height 15
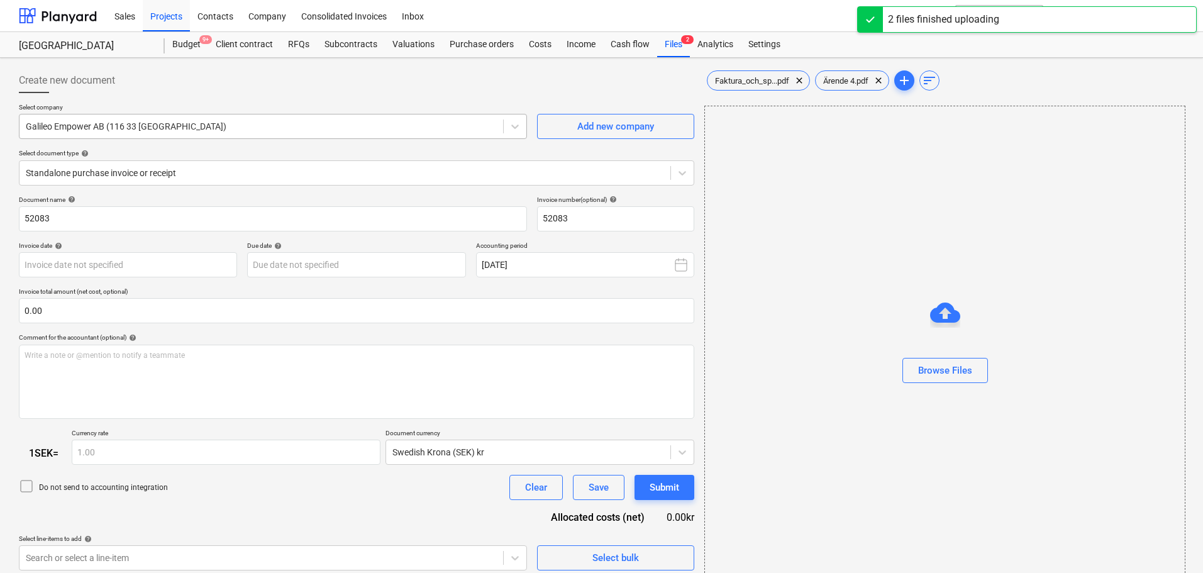
click at [367, 132] on div at bounding box center [261, 126] width 471 height 13
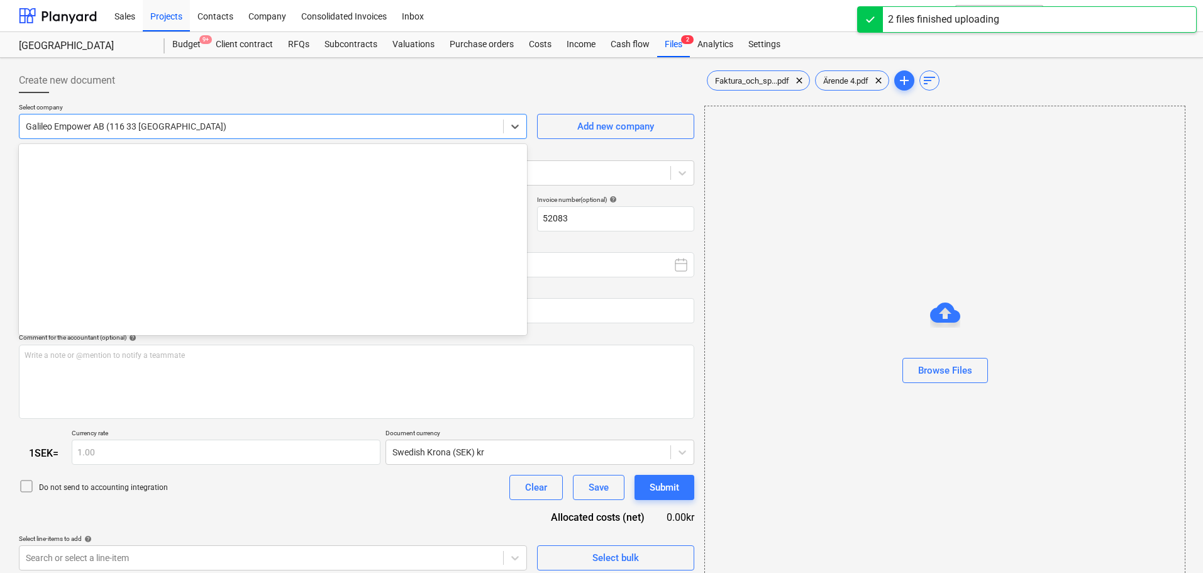
scroll to position [3962, 0]
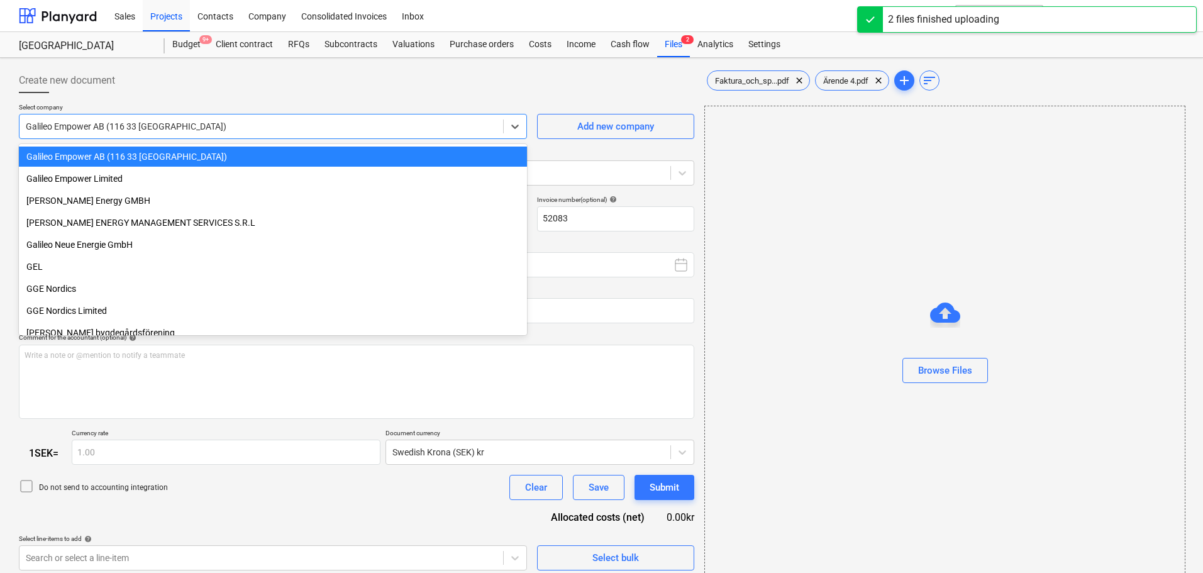
type input "a"
type input "[DATE]"
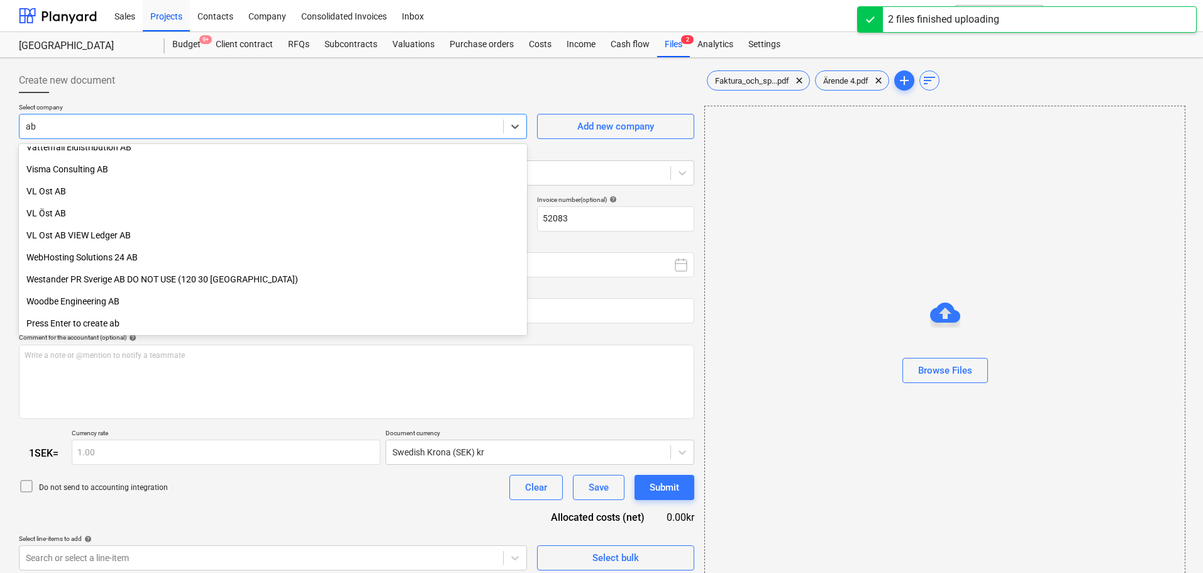
scroll to position [2739, 0]
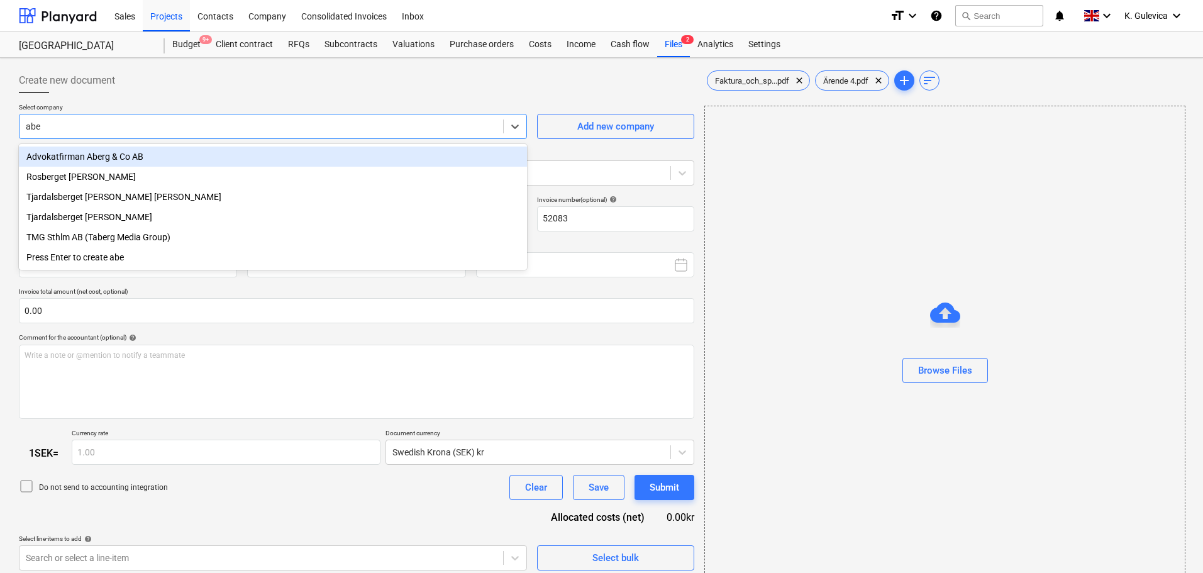
type input "aber"
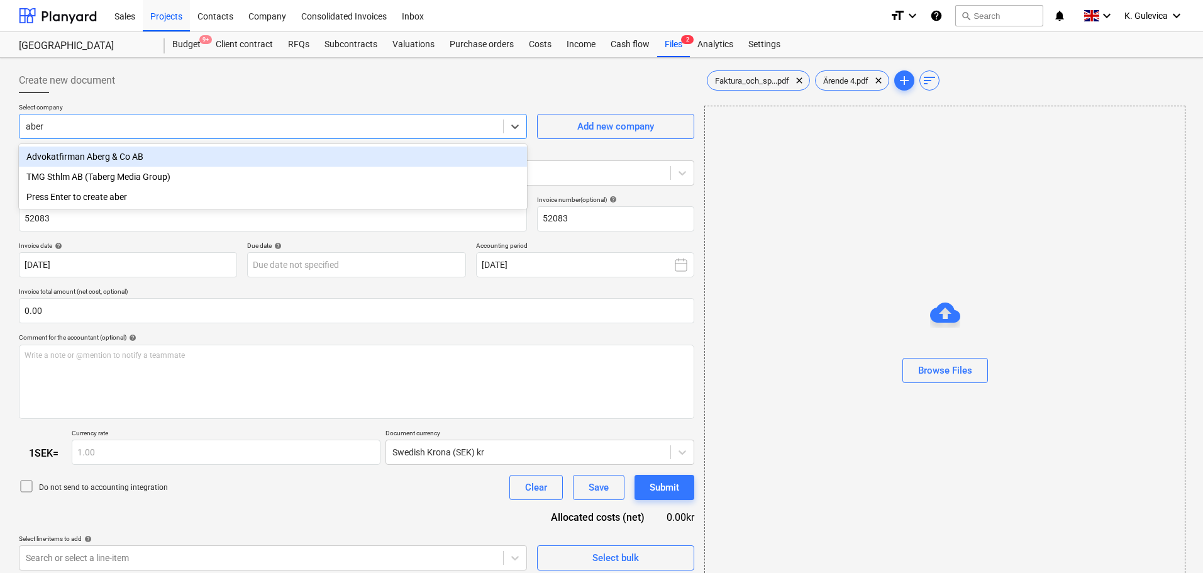
scroll to position [0, 0]
click at [140, 158] on div "Advokatfirman Aberg & Co AB" at bounding box center [273, 157] width 508 height 20
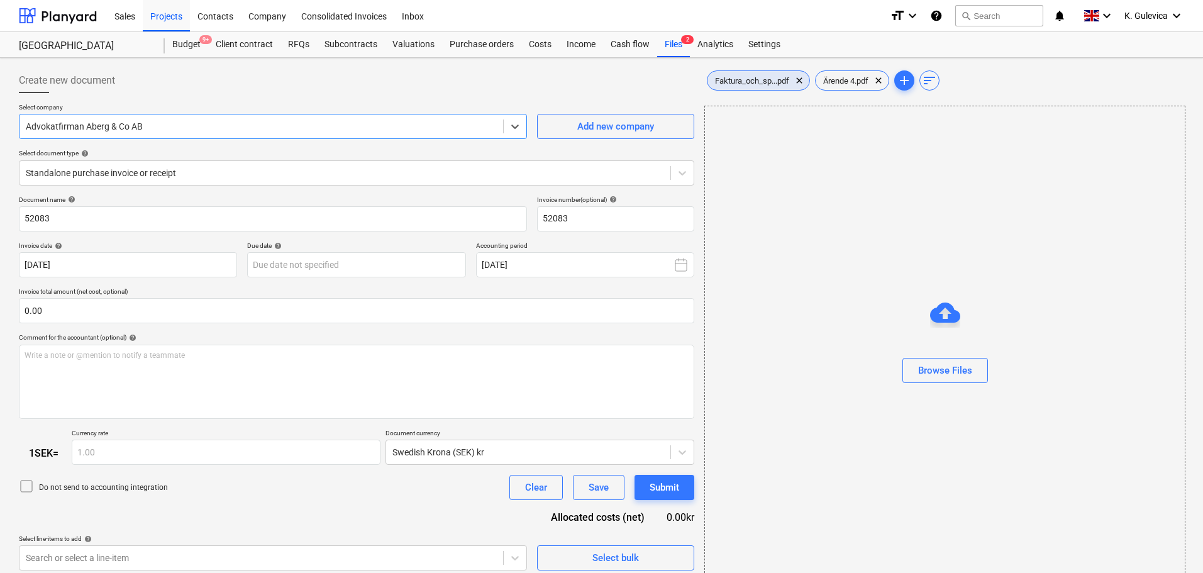
click at [746, 76] on span "Faktura_och_sp...pdf" at bounding box center [751, 80] width 89 height 9
click at [157, 262] on body "Sales Projects Contacts Company Consolidated Invoices Inbox format_size keyboar…" at bounding box center [601, 286] width 1203 height 573
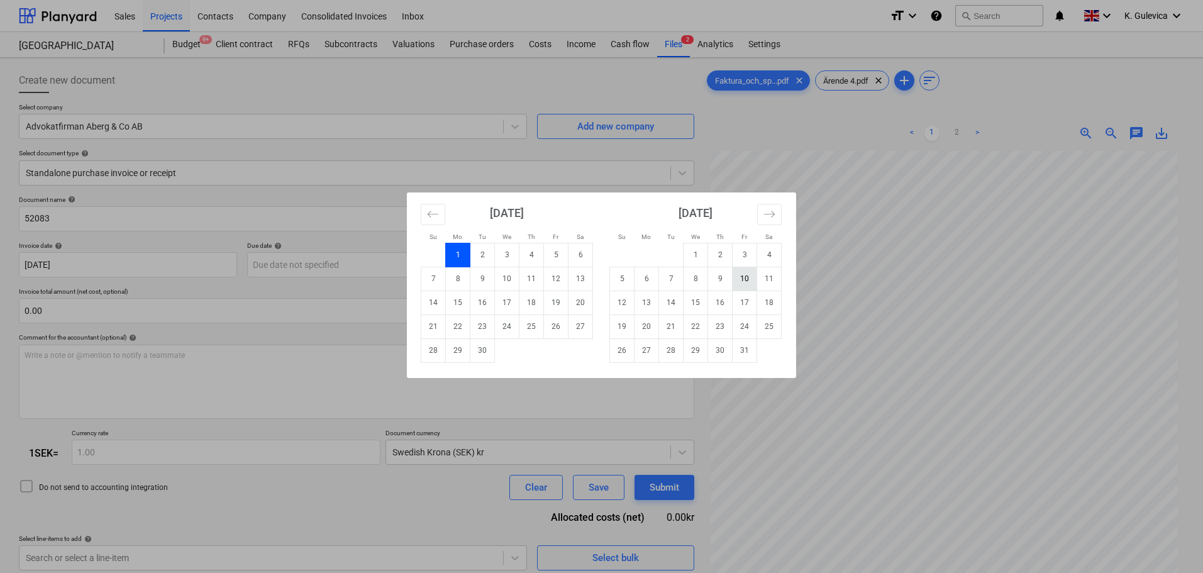
click at [752, 277] on td "10" at bounding box center [745, 279] width 25 height 24
type input "[DATE]"
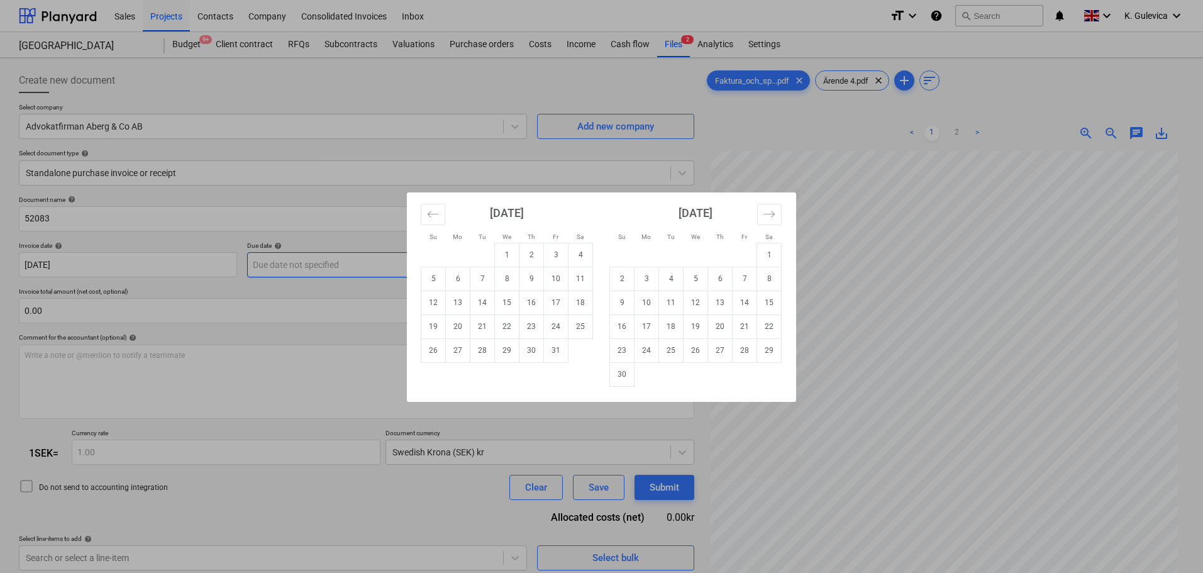
click at [366, 260] on body "Sales Projects Contacts Company Consolidated Invoices Inbox format_size keyboar…" at bounding box center [601, 286] width 1203 height 573
click at [648, 301] on td "10" at bounding box center [647, 303] width 25 height 24
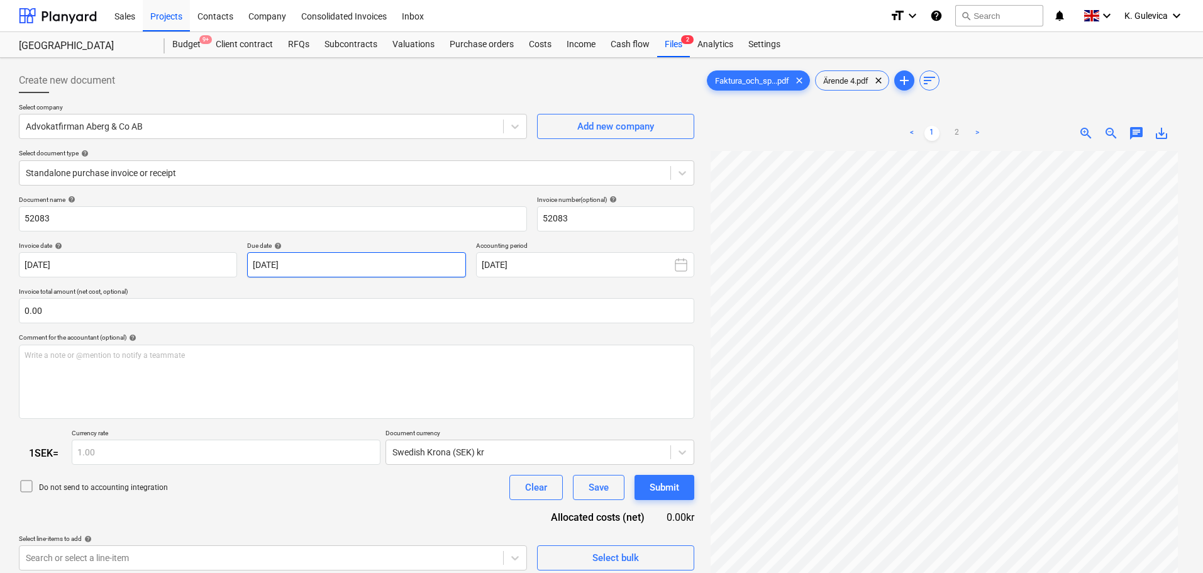
click at [361, 262] on body "Sales Projects Contacts Company Consolidated Invoices Inbox format_size keyboar…" at bounding box center [601, 286] width 1203 height 573
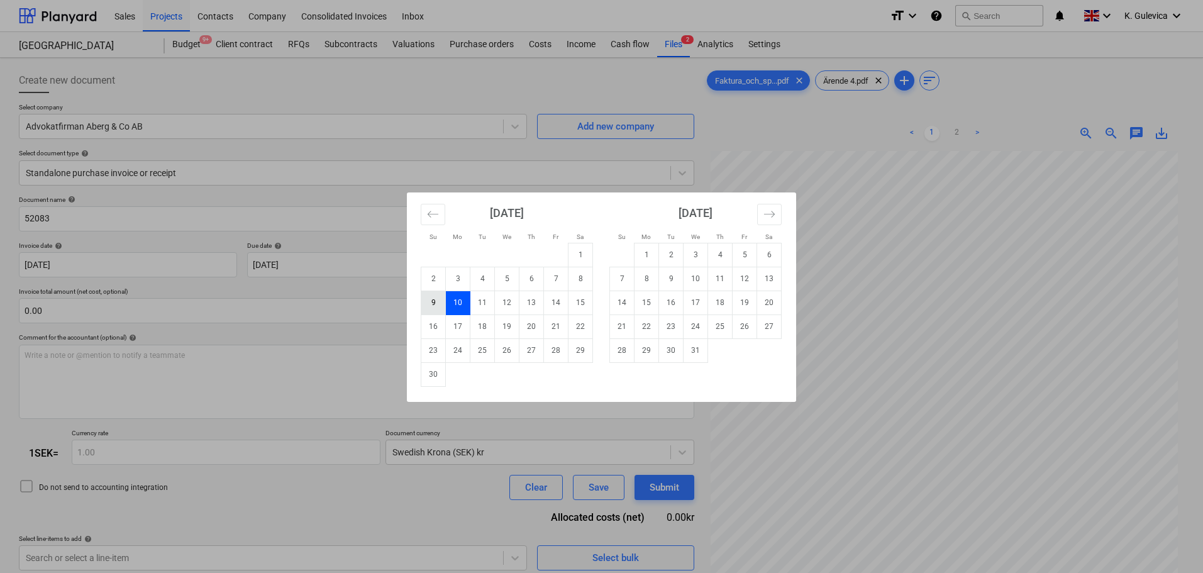
click at [434, 296] on td "9" at bounding box center [433, 303] width 25 height 24
type input "[DATE]"
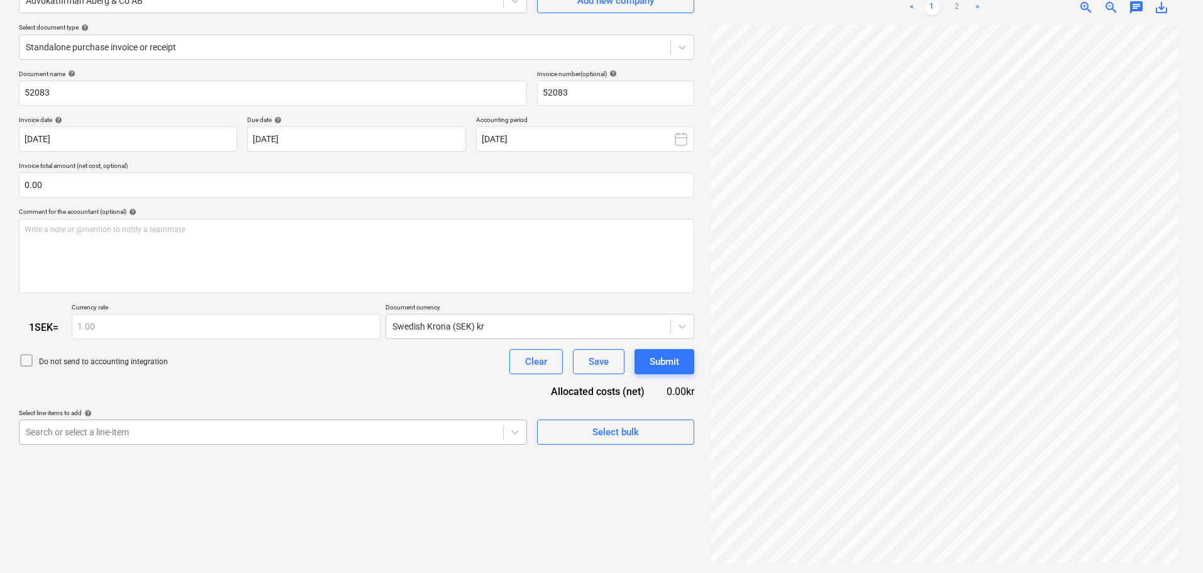
scroll to position [194, 0]
click at [161, 427] on body "Sales Projects Contacts Company Consolidated Invoices Inbox format_size keyboar…" at bounding box center [601, 160] width 1203 height 573
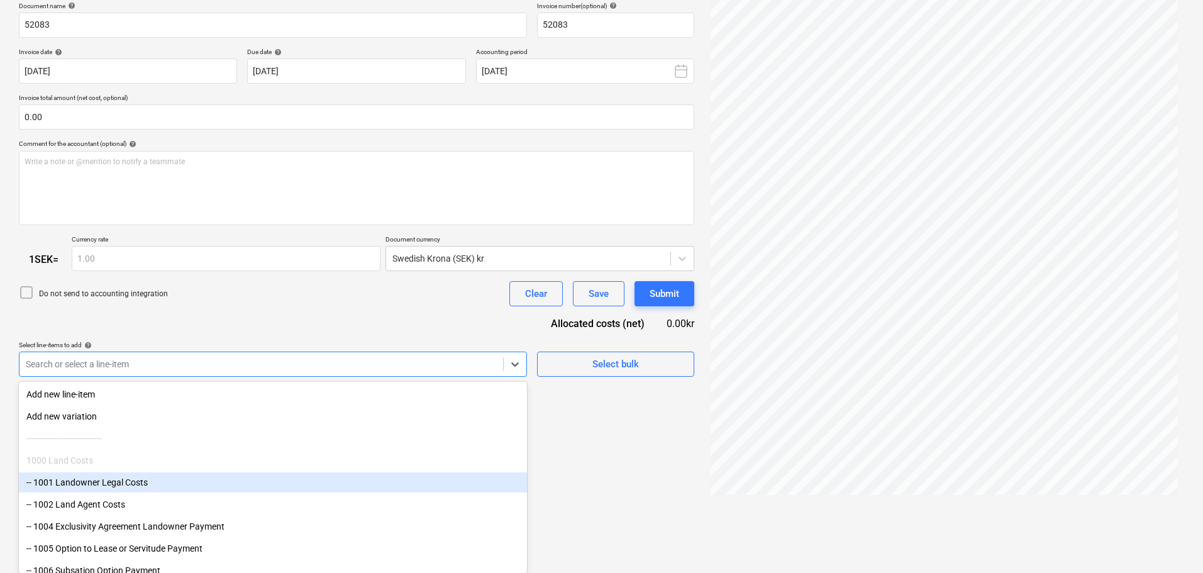
scroll to position [189, 0]
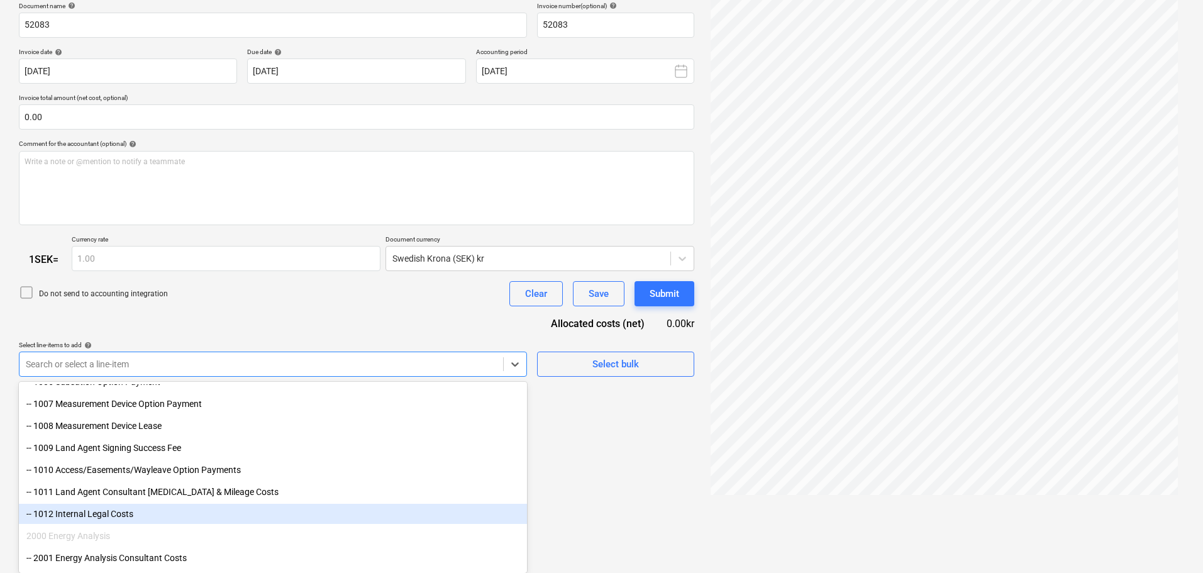
click at [119, 512] on div "-- 1012 Internal Legal Costs" at bounding box center [273, 514] width 508 height 20
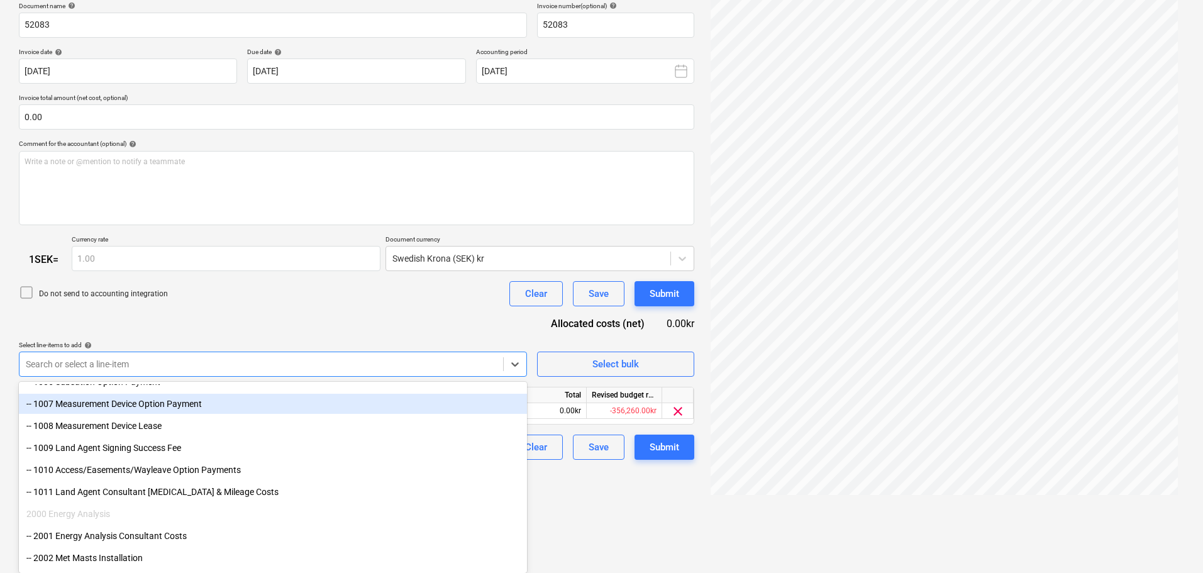
click at [268, 305] on div "Document name help 52083 Invoice number (optional) help 52083 Invoice date help…" at bounding box center [356, 231] width 675 height 458
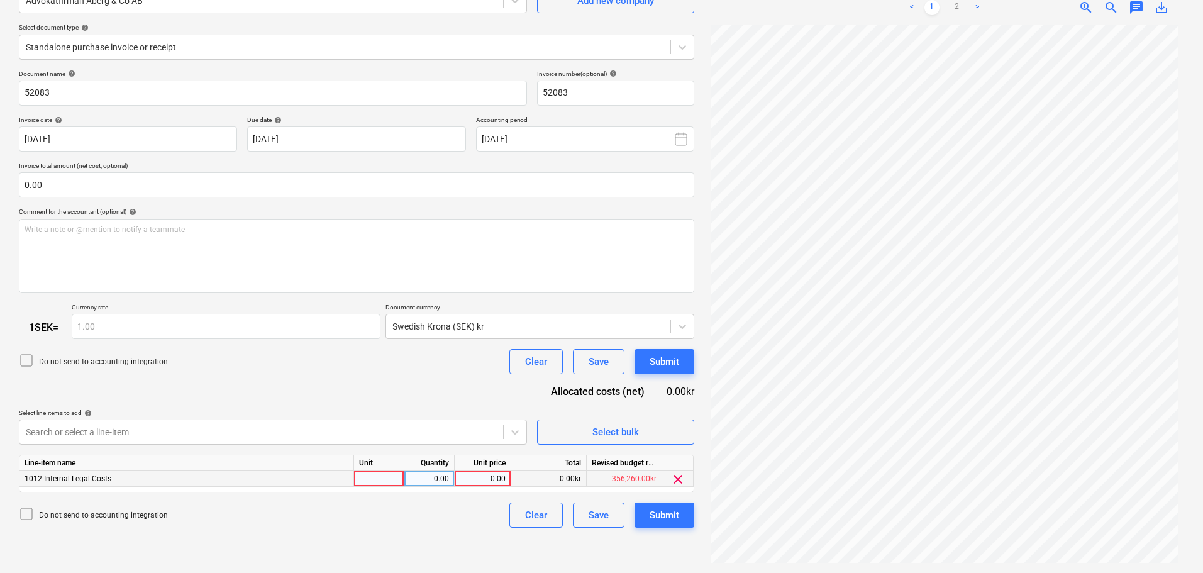
click at [491, 475] on div "0.00" at bounding box center [483, 479] width 46 height 16
type input "54350"
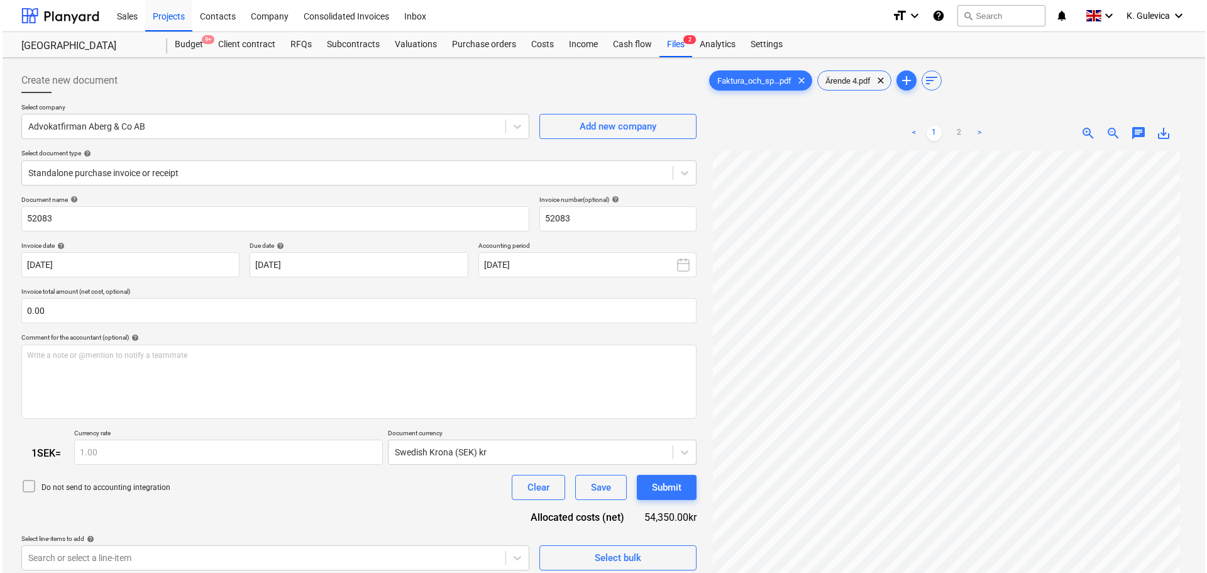
scroll to position [126, 0]
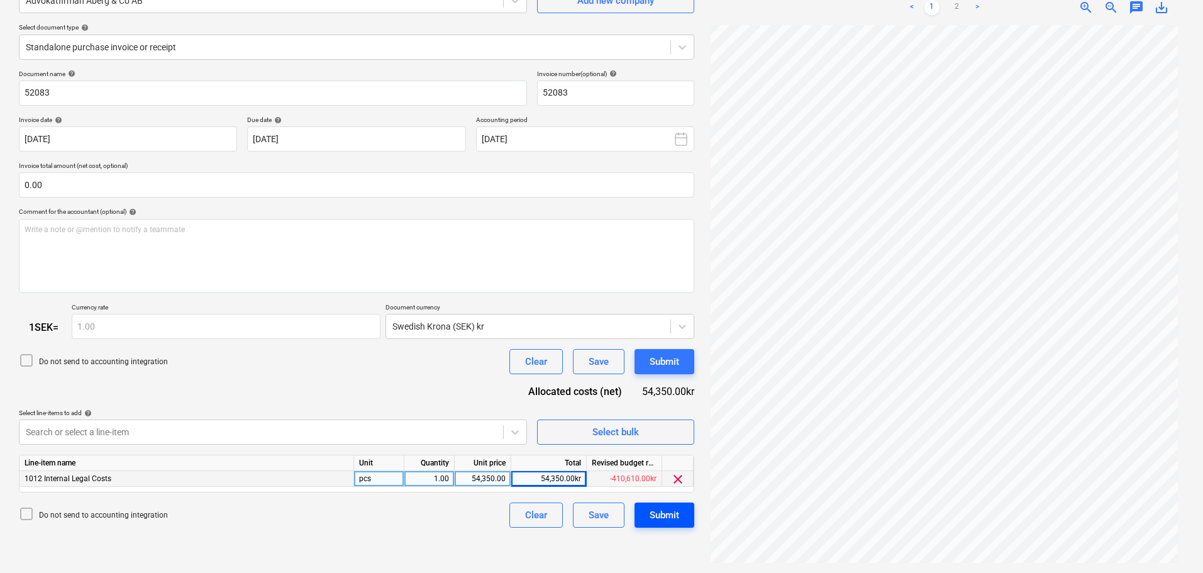
click at [673, 513] on div "Submit" at bounding box center [665, 515] width 30 height 16
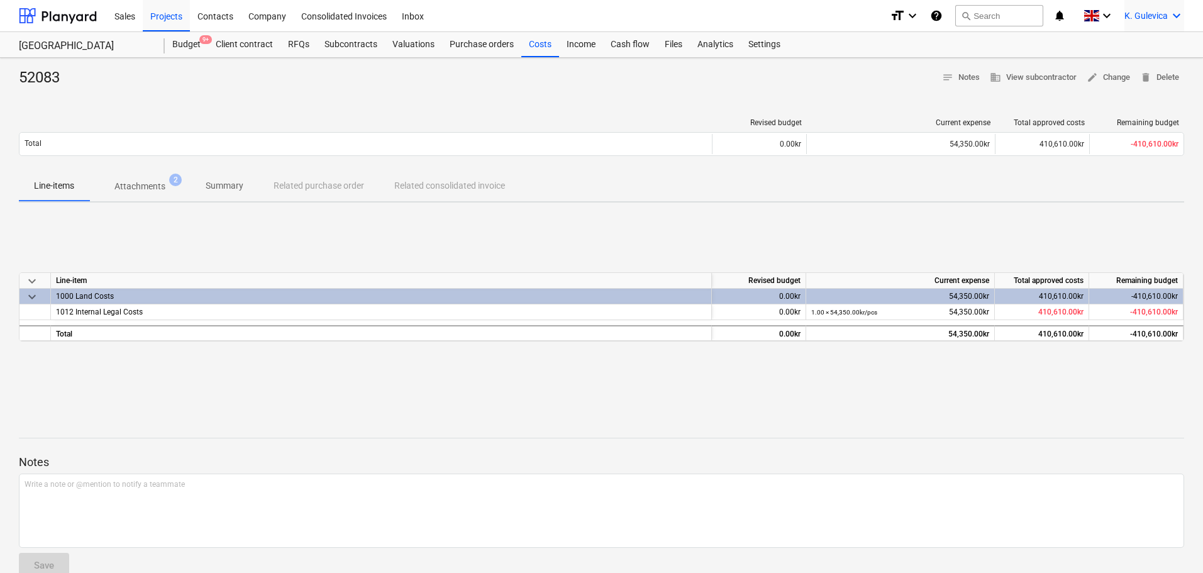
click at [1147, 11] on span "K. Gulevica" at bounding box center [1145, 16] width 43 height 10
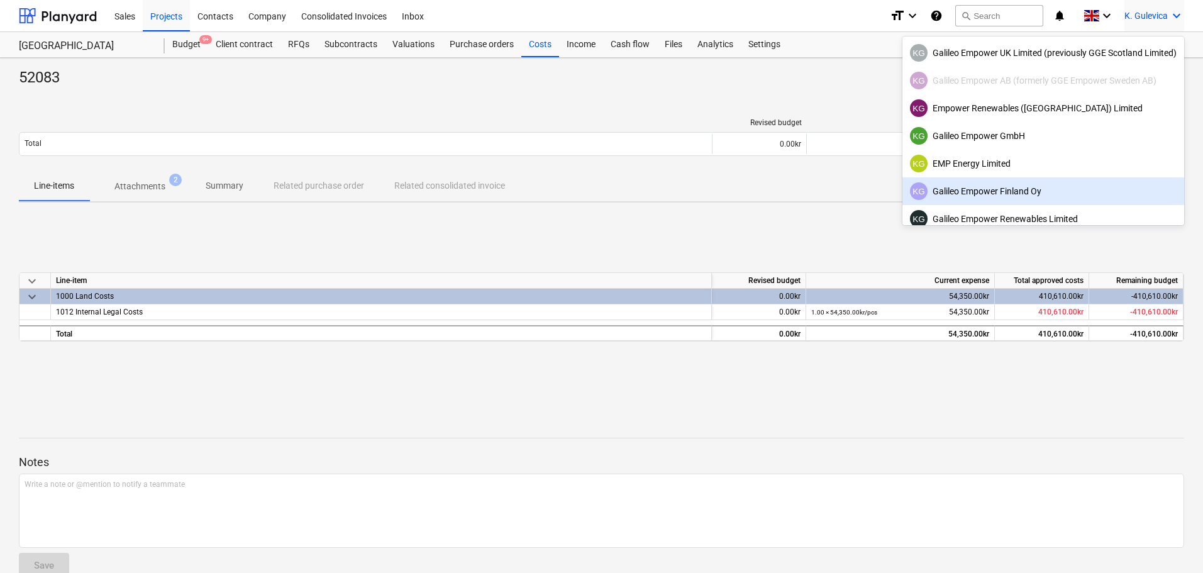
click at [1006, 193] on div "KG Galileo Empower Finland Oy" at bounding box center [1043, 191] width 267 height 18
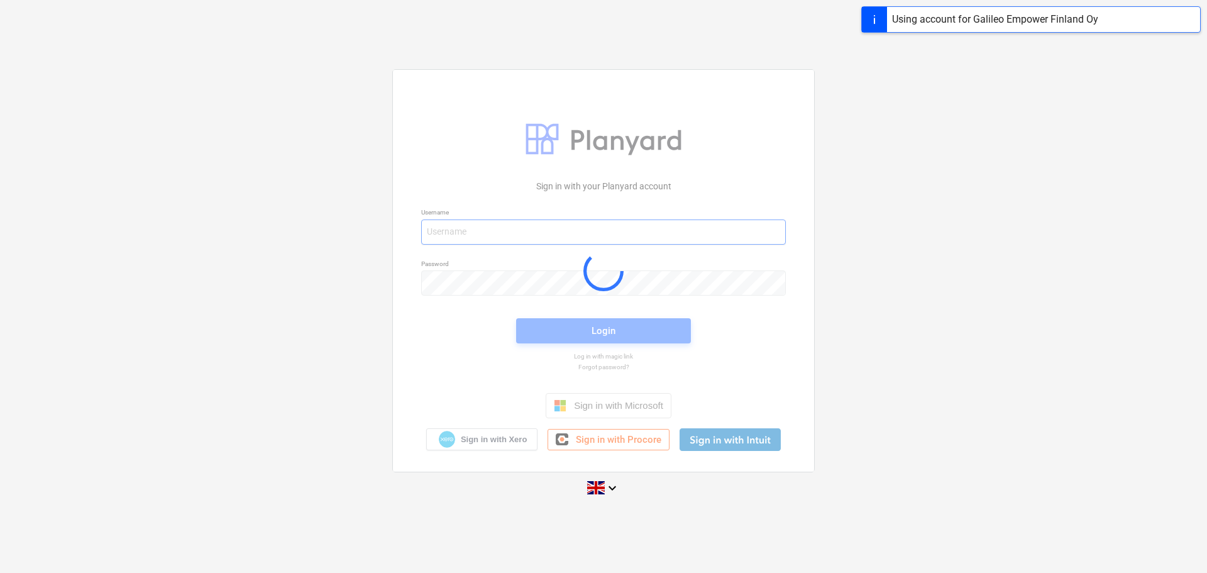
type input "[EMAIL_ADDRESS][DOMAIN_NAME]"
